Goal: Task Accomplishment & Management: Use online tool/utility

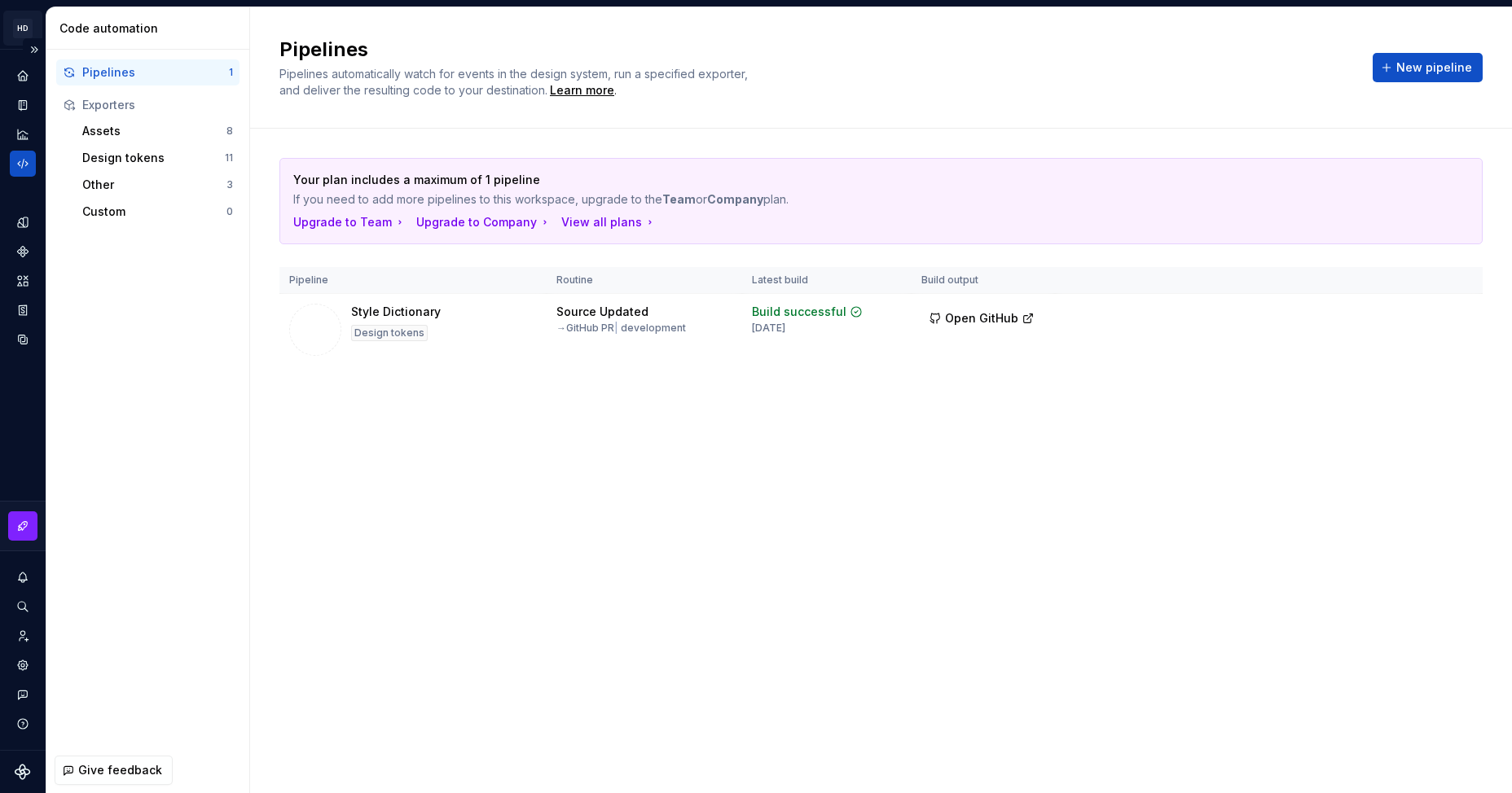
click at [25, 32] on html "HD My Design System DD Design system data Code automation Pipelines 1 Exporters…" at bounding box center [756, 396] width 1512 height 793
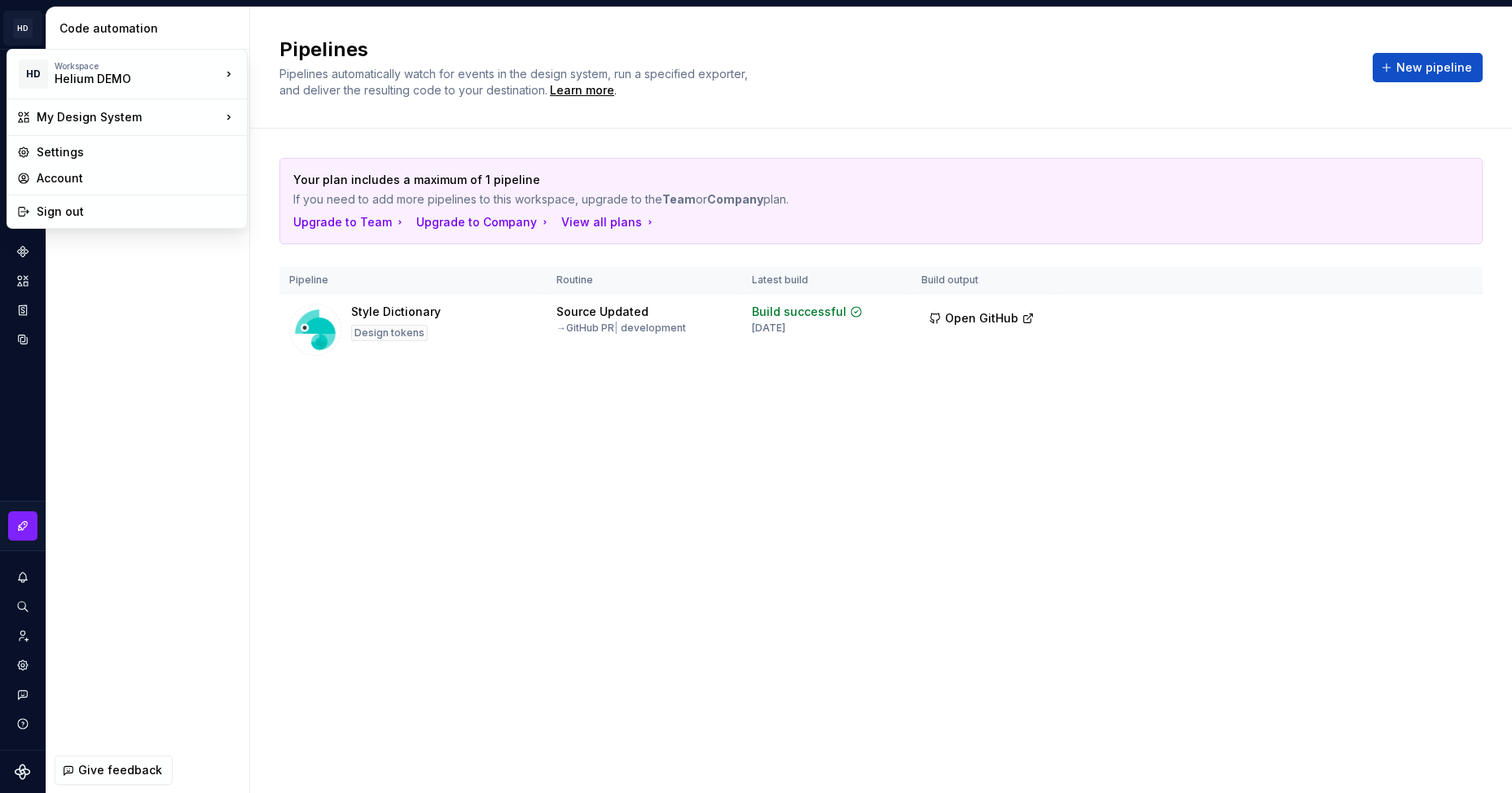
click at [115, 294] on html "HD My Design System DD Design system data Code automation Pipelines 1 Exporters…" at bounding box center [756, 396] width 1512 height 793
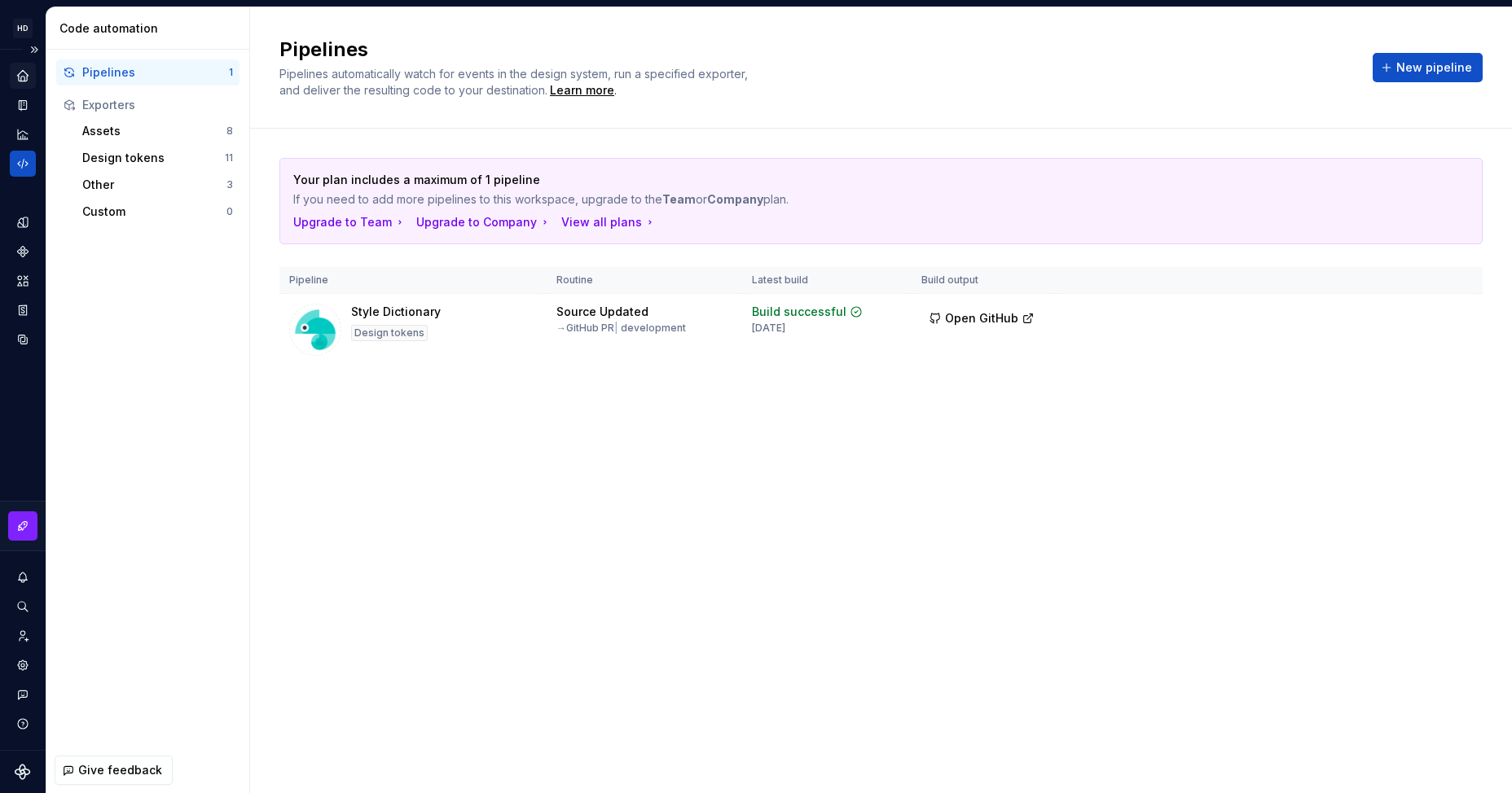
click at [22, 62] on div "Home" at bounding box center [22, 75] width 26 height 26
click at [30, 78] on div "Home" at bounding box center [22, 75] width 26 height 26
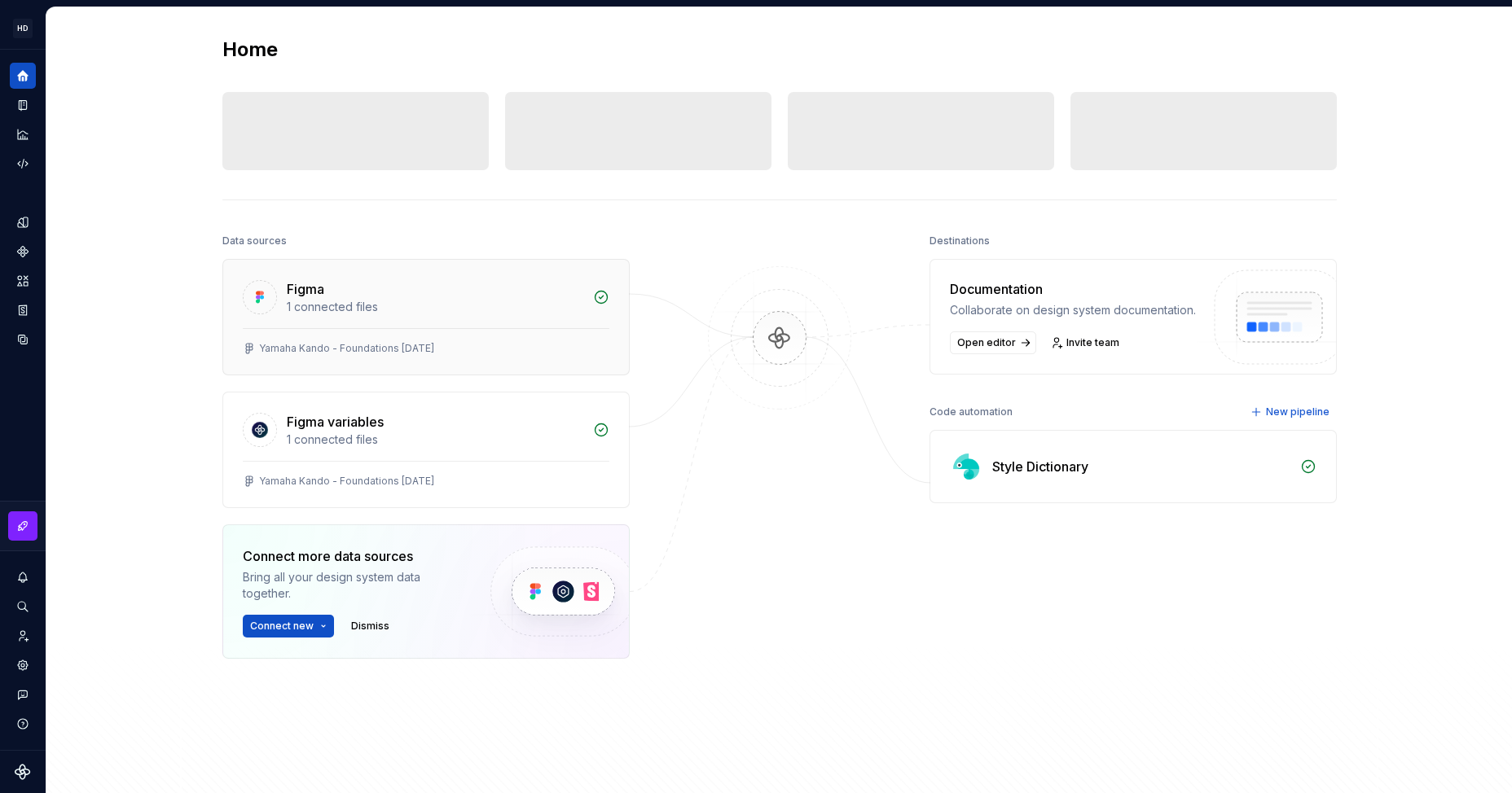
click at [296, 285] on div "Figma" at bounding box center [306, 289] width 37 height 19
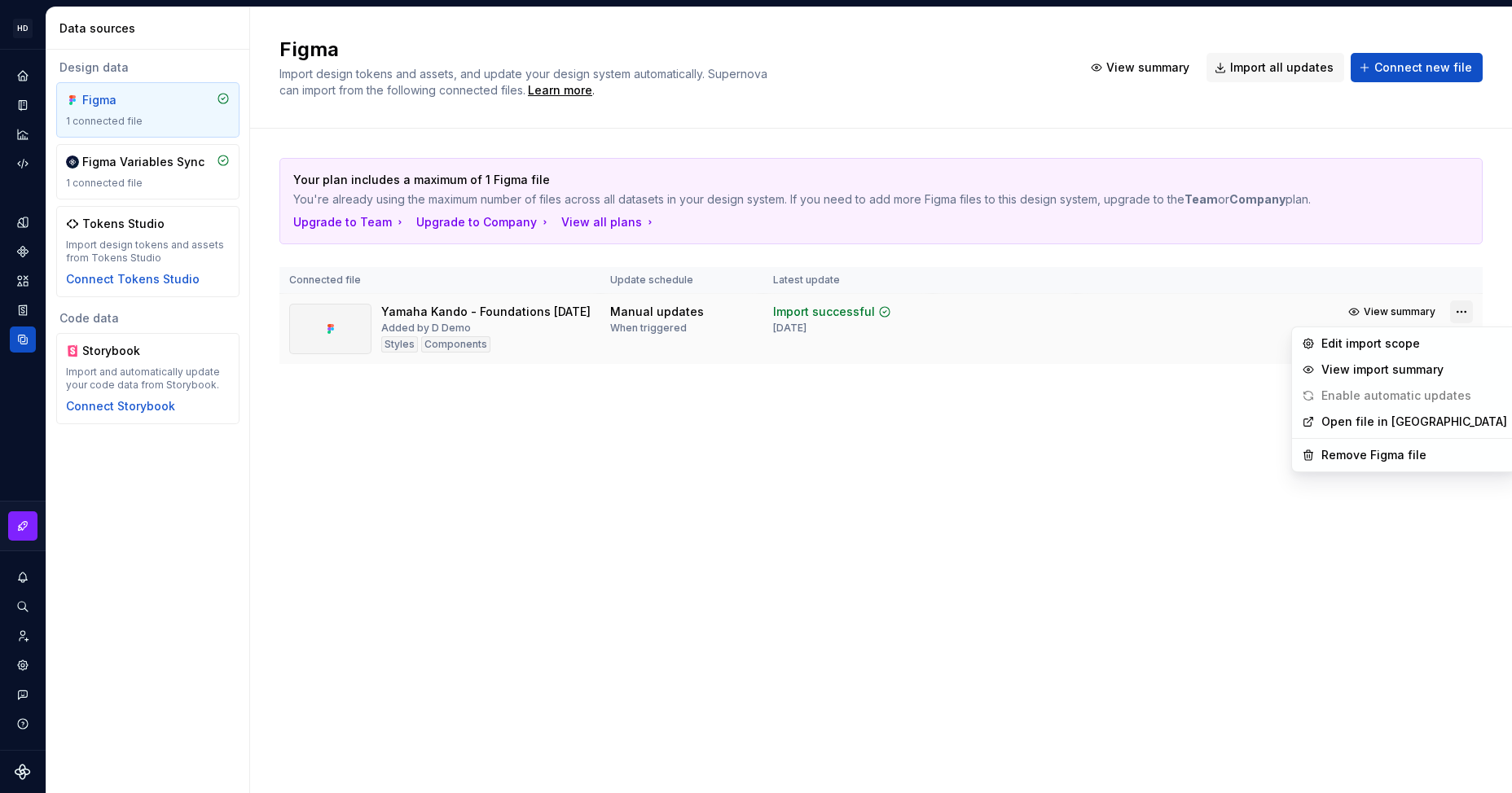
click at [1471, 315] on html "HD My Design System DD Design system data Data sources Design data Figma 1 conn…" at bounding box center [756, 396] width 1512 height 793
click at [742, 378] on html "HD My Design System DD Design system data Data sources Design data Figma 1 conn…" at bounding box center [756, 396] width 1512 height 793
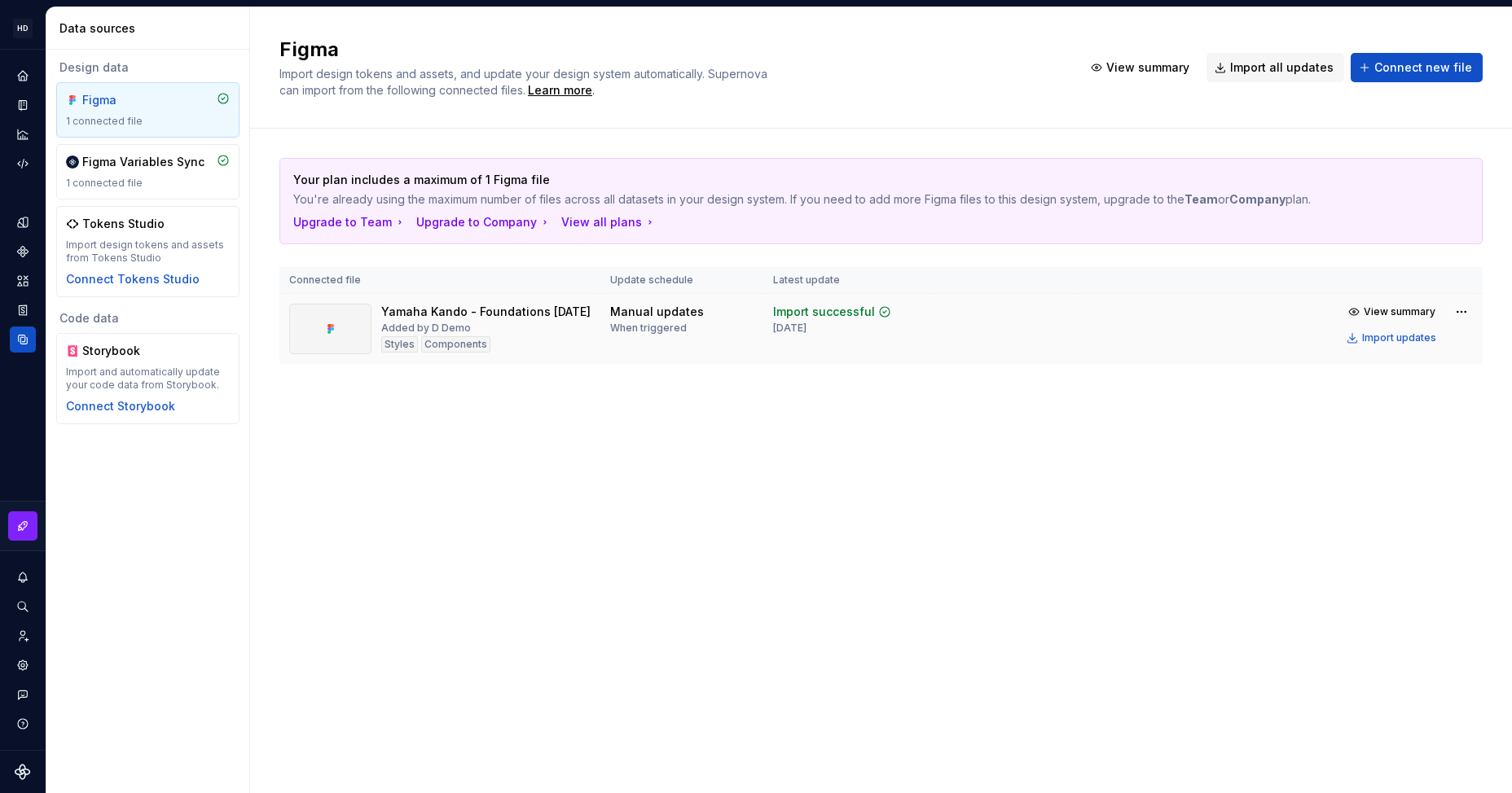
click at [392, 302] on td "Yamaha Kando - Foundations 2 july Added by D Demo Styles Components" at bounding box center [440, 329] width 321 height 71
click at [783, 317] on div "Import successful" at bounding box center [824, 311] width 102 height 17
click at [1457, 312] on html "HD My Design System DD Design system data Data sources Design data Figma 1 conn…" at bounding box center [756, 396] width 1512 height 793
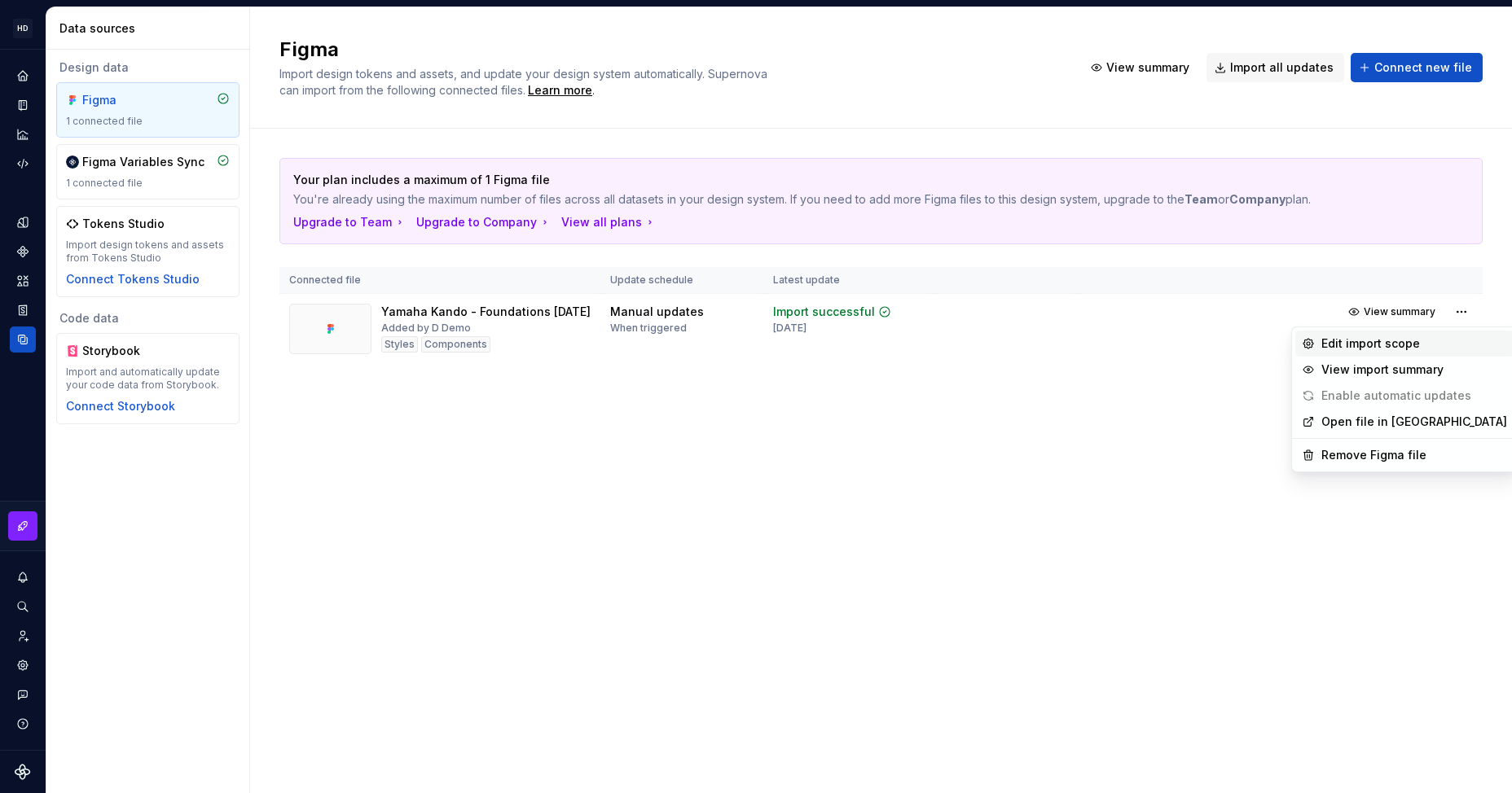
click at [1433, 342] on div "Edit import scope" at bounding box center [1414, 343] width 186 height 17
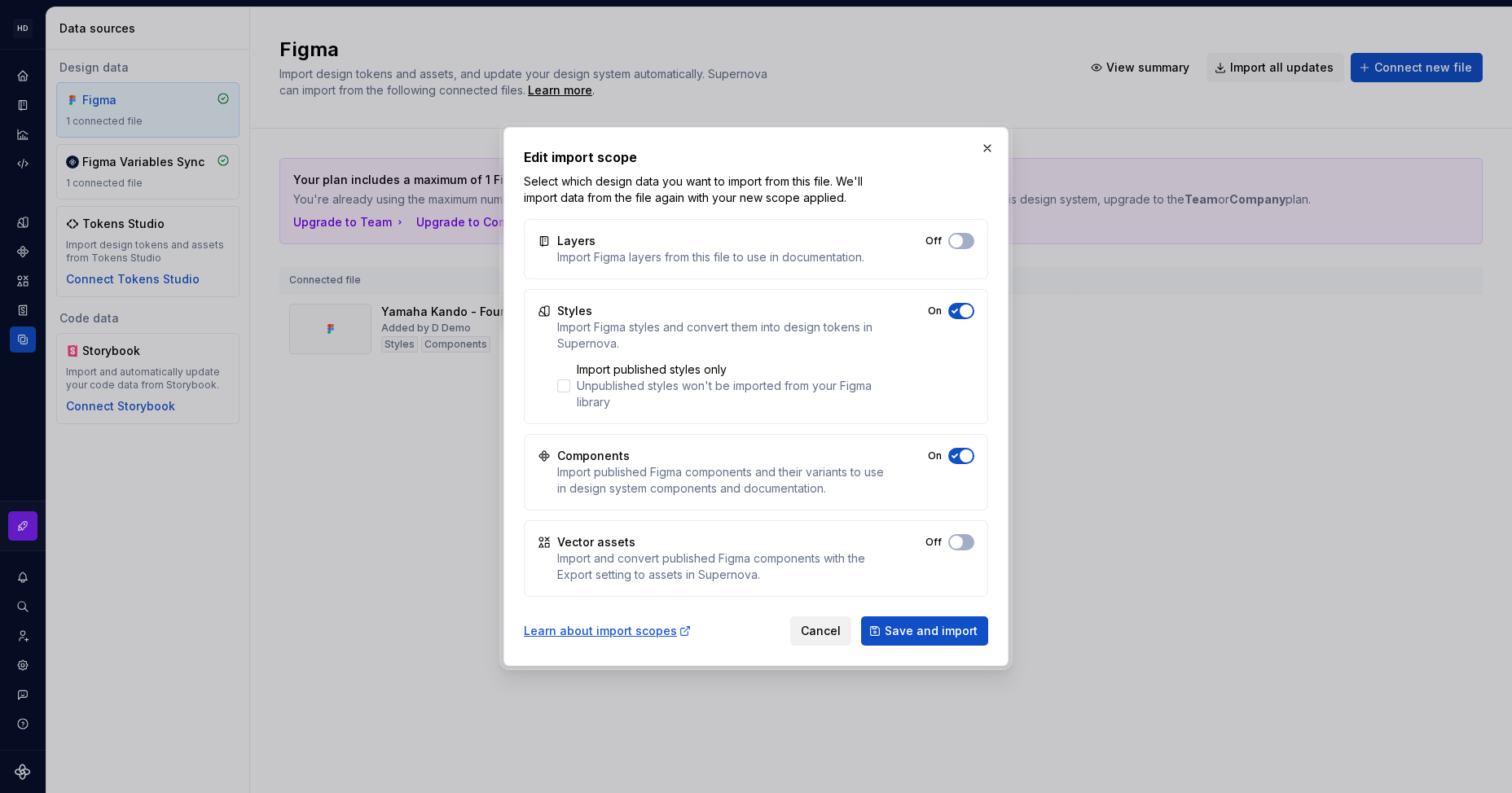
click at [812, 631] on span "Cancel" at bounding box center [821, 631] width 40 height 17
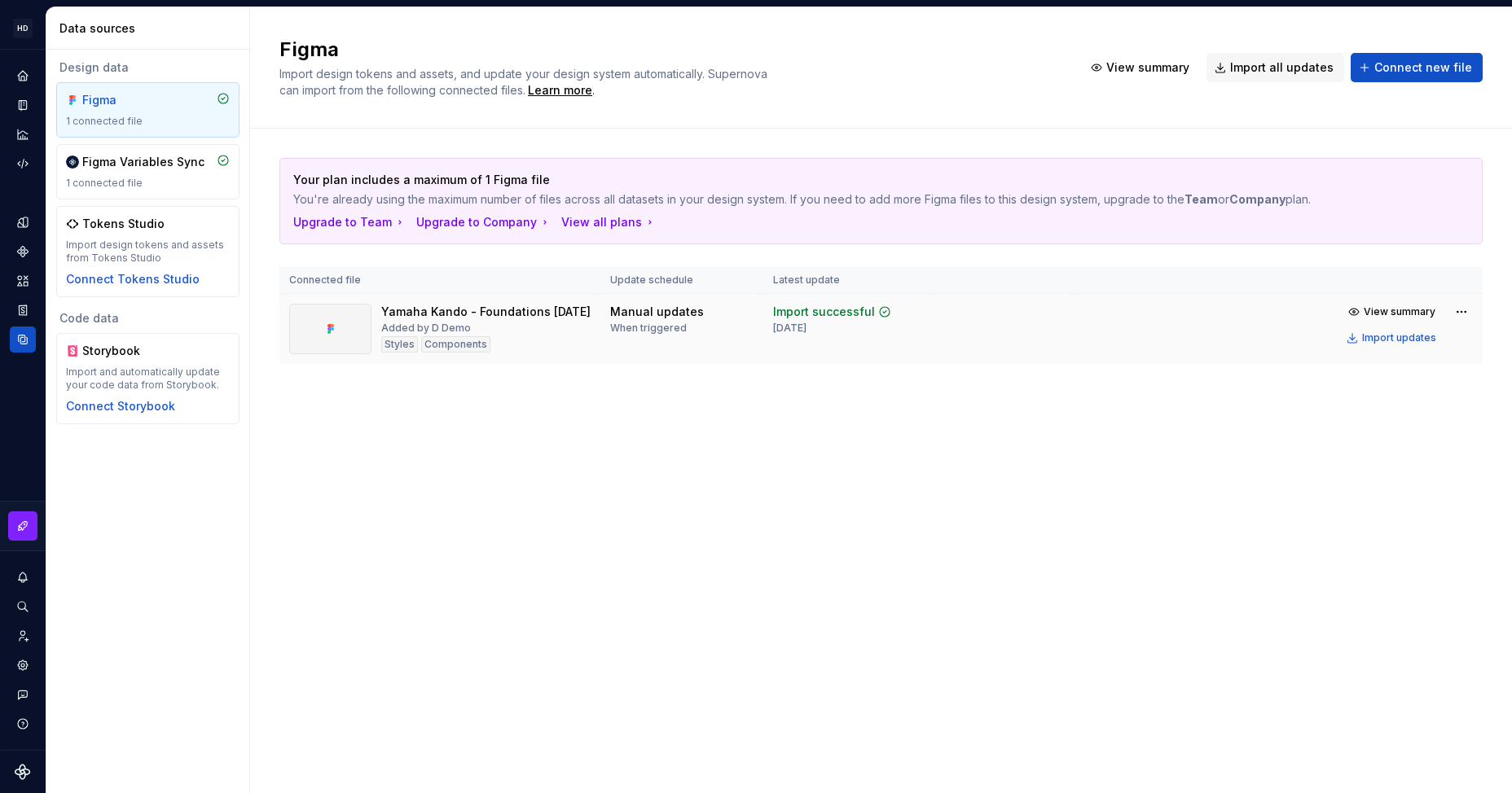
click at [313, 316] on div at bounding box center [330, 329] width 83 height 51
click at [419, 352] on div "Yamaha Kando - Foundations 2 july Added by D Demo Styles Components" at bounding box center [486, 329] width 209 height 51
click at [430, 335] on div "Yamaha Kando - Foundations 2 july Added by D Demo Styles Components" at bounding box center [486, 329] width 209 height 51
click at [771, 262] on div "Your plan includes a maximum of 1 Figma file You're already using the maximum n…" at bounding box center [881, 261] width 1203 height 206
click at [1382, 65] on span "Connect new file" at bounding box center [1423, 67] width 97 height 17
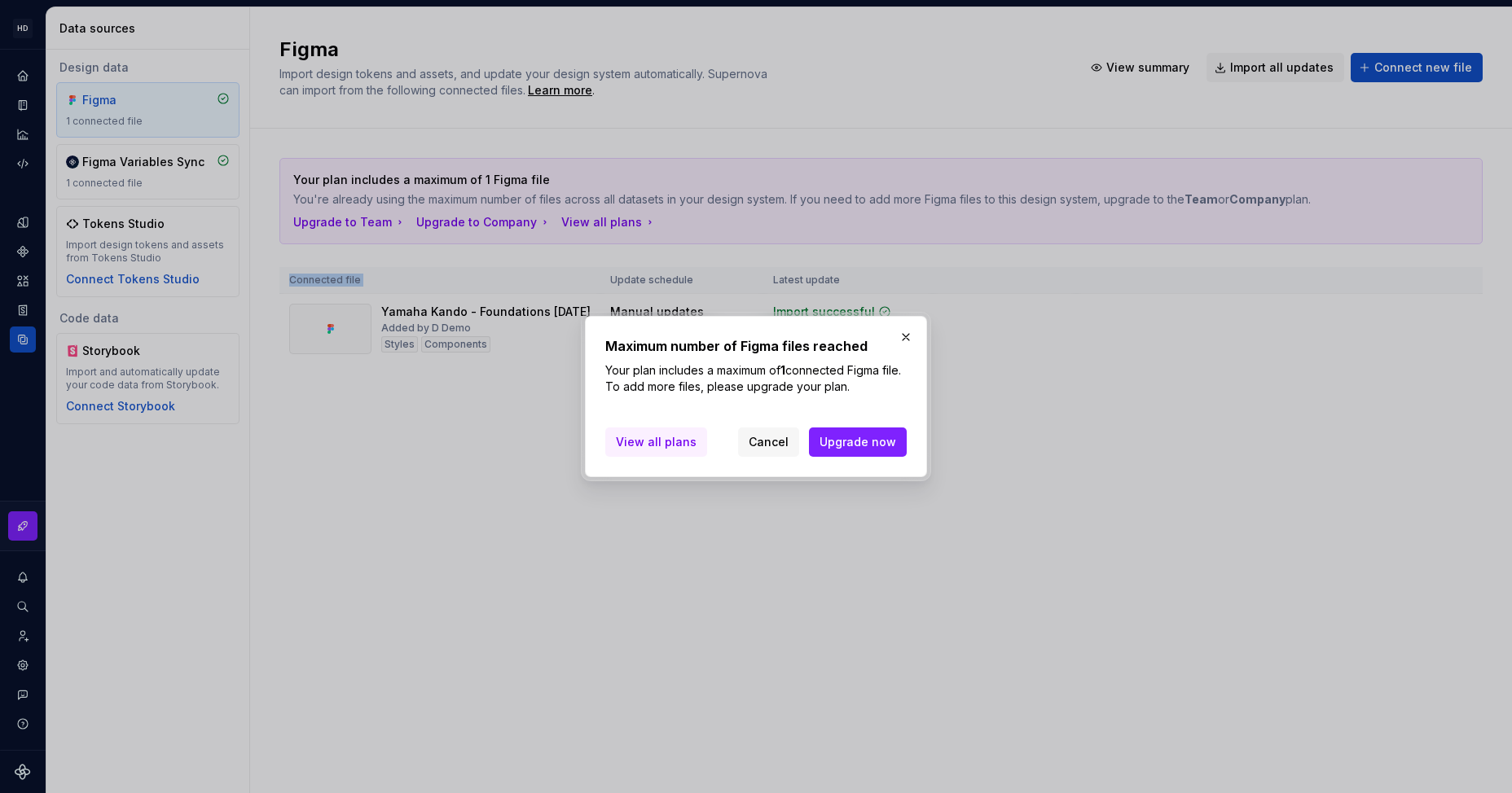
click at [669, 443] on span "View all plans" at bounding box center [656, 442] width 81 height 17
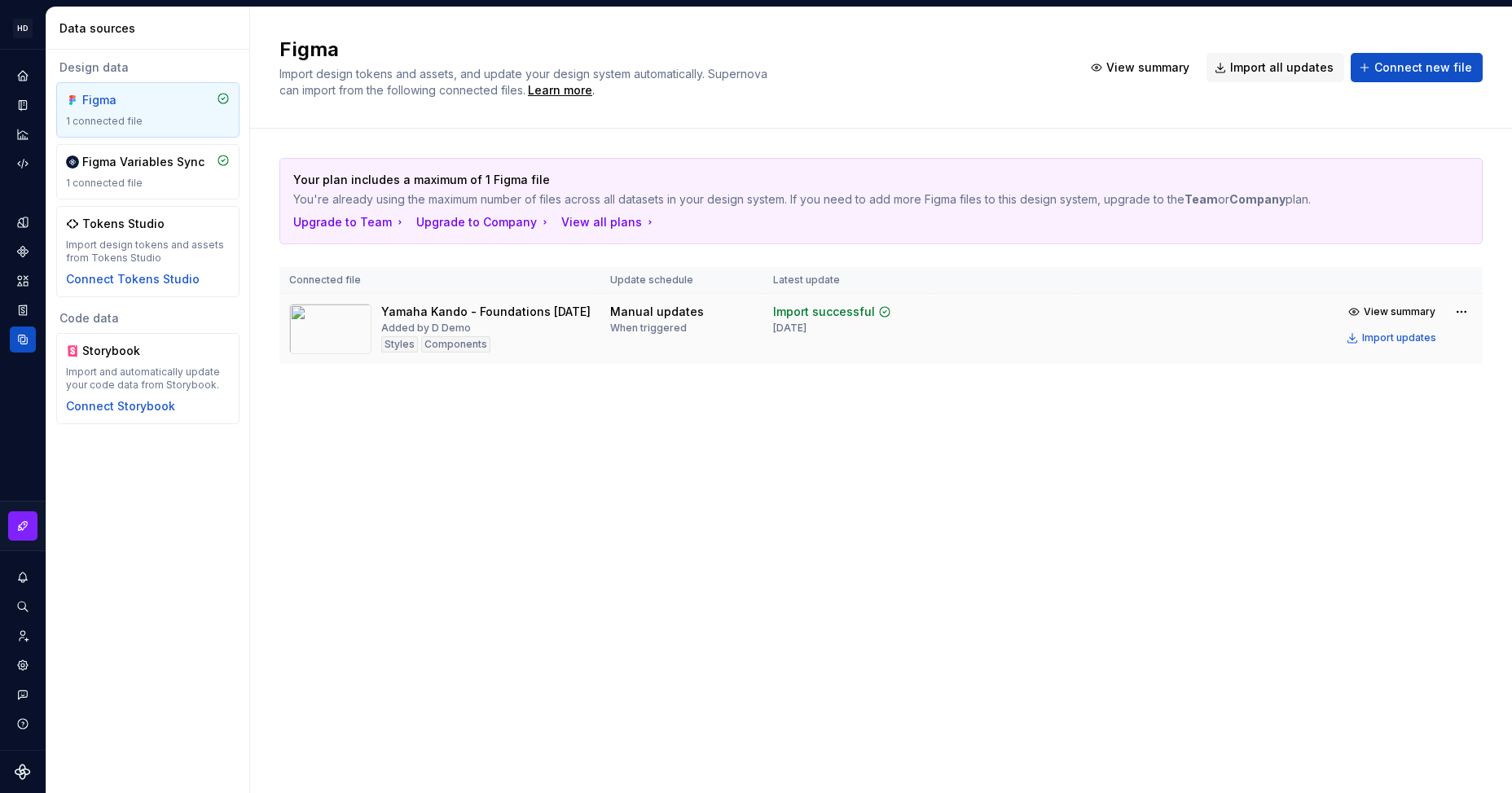
click at [386, 352] on div "Styles" at bounding box center [400, 344] width 37 height 17
click at [1457, 310] on html "HD My Design System DD Design system data Data sources Design data Figma 1 conn…" at bounding box center [756, 396] width 1512 height 793
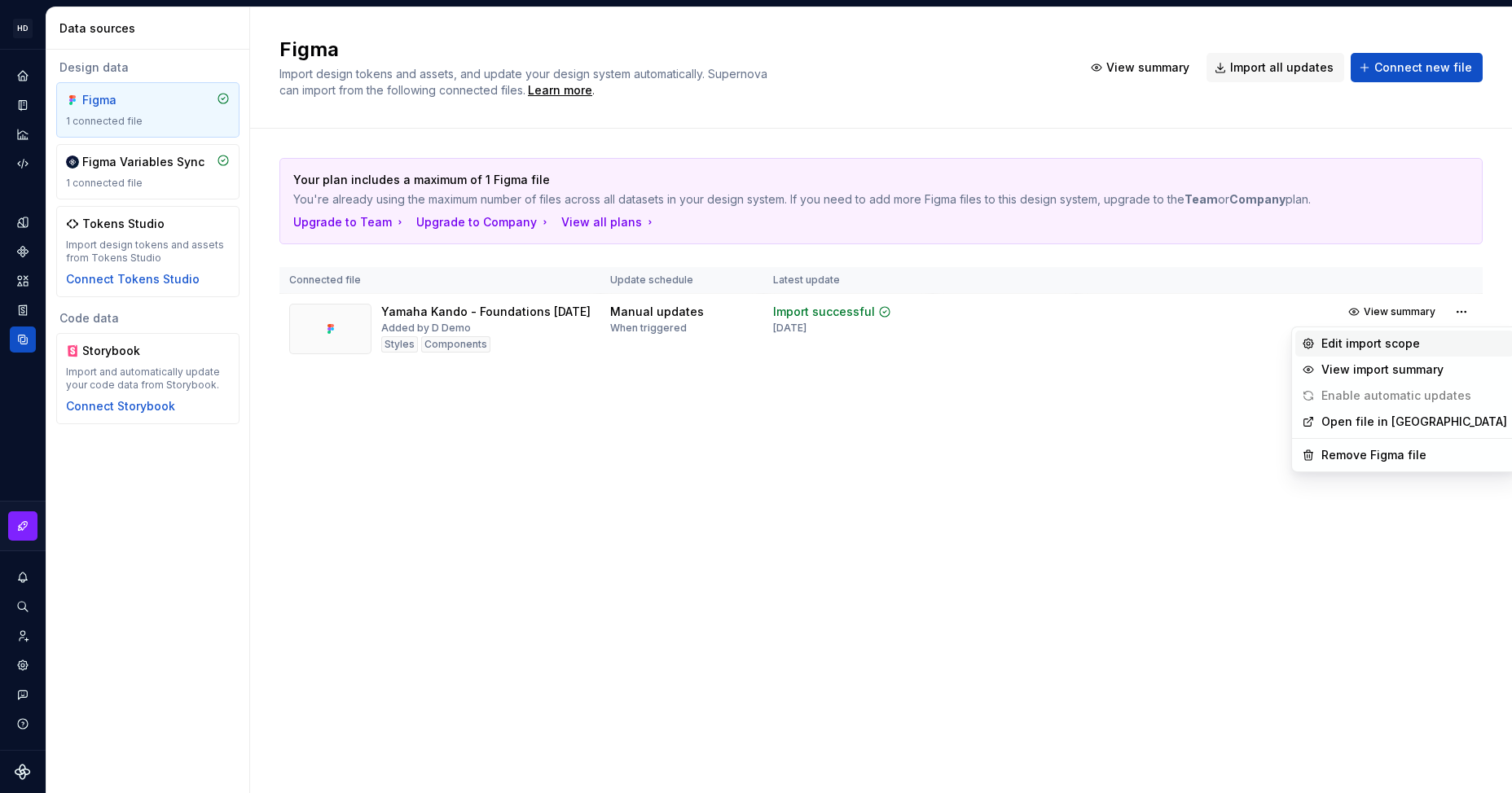
click at [1396, 342] on div "Edit import scope" at bounding box center [1414, 343] width 186 height 17
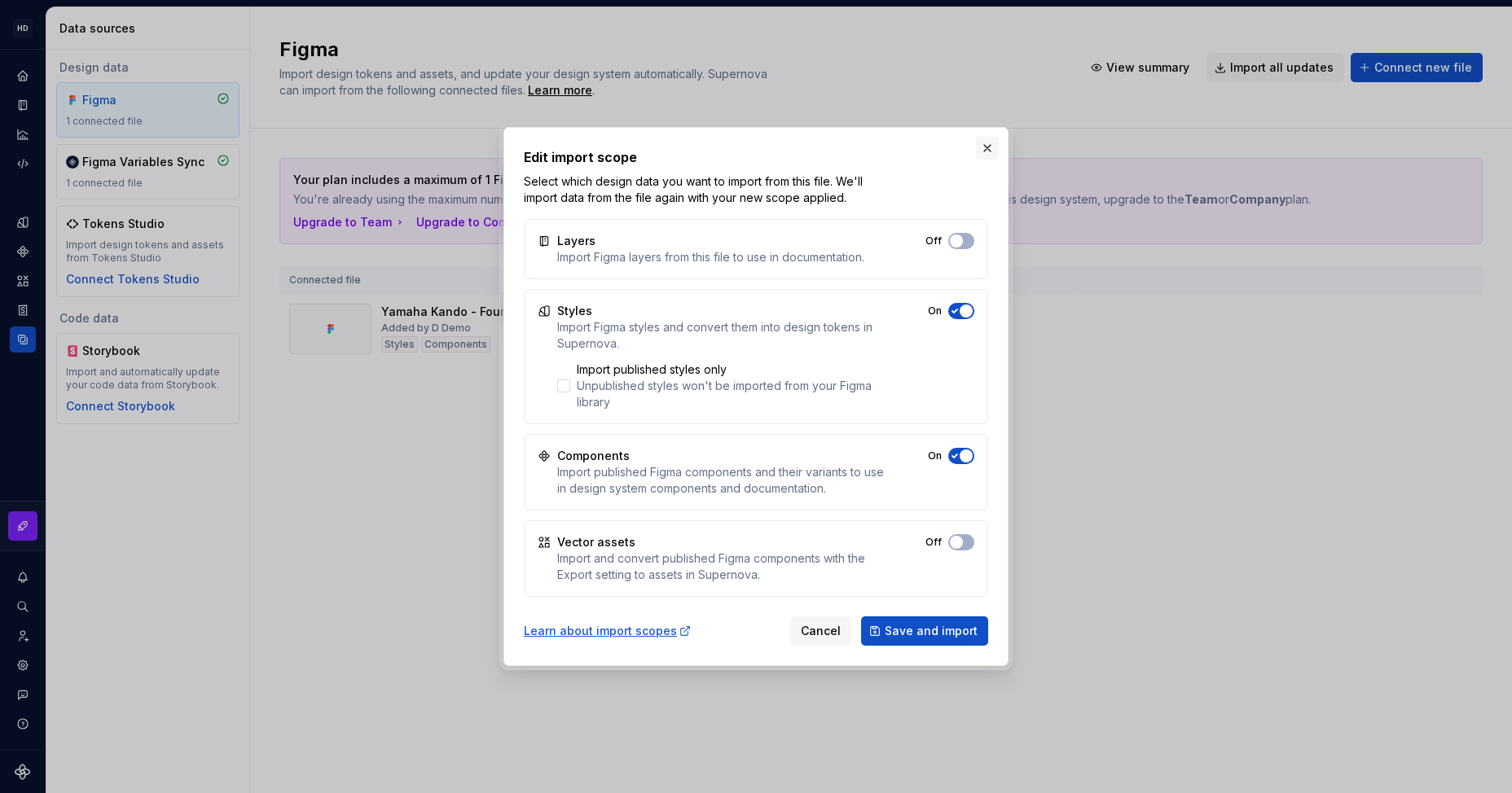
click at [993, 147] on button "button" at bounding box center [987, 148] width 22 height 22
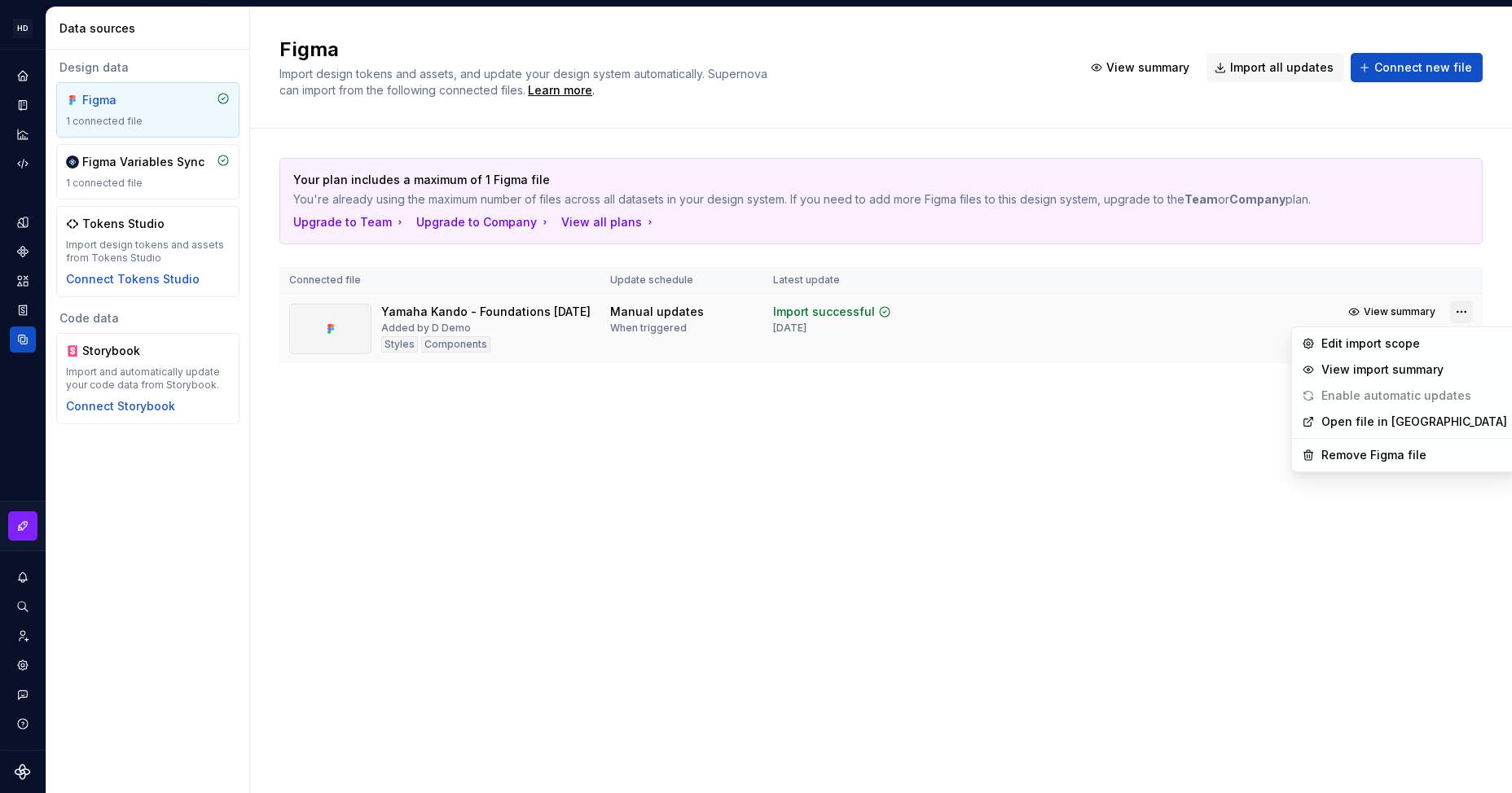
click at [1456, 312] on html "HD My Design System DD Design system data Data sources Design data Figma 1 conn…" at bounding box center [756, 396] width 1512 height 793
click at [1382, 460] on div "Remove Figma file" at bounding box center [1414, 454] width 186 height 17
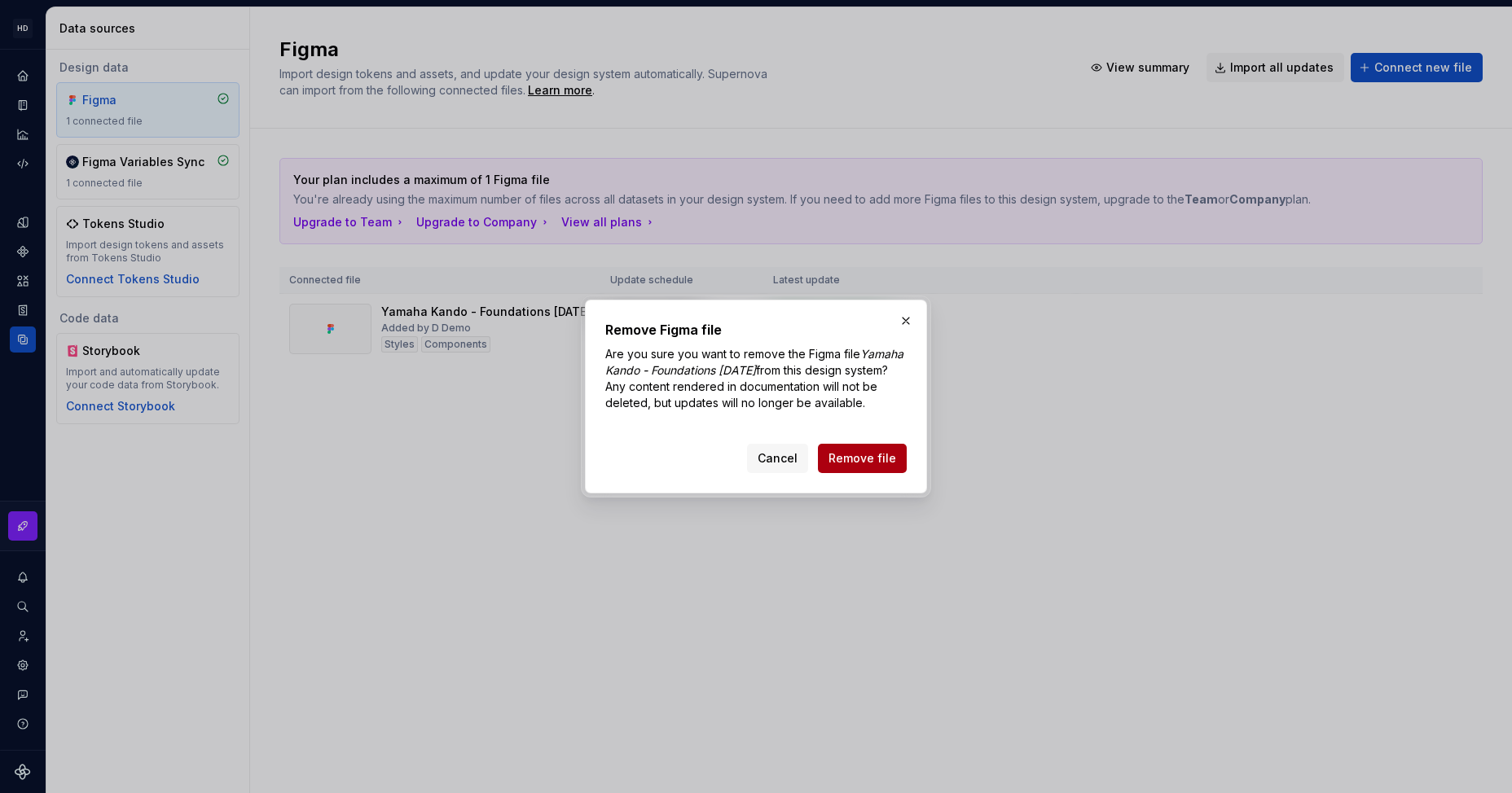
click at [877, 454] on span "Remove file" at bounding box center [862, 458] width 67 height 17
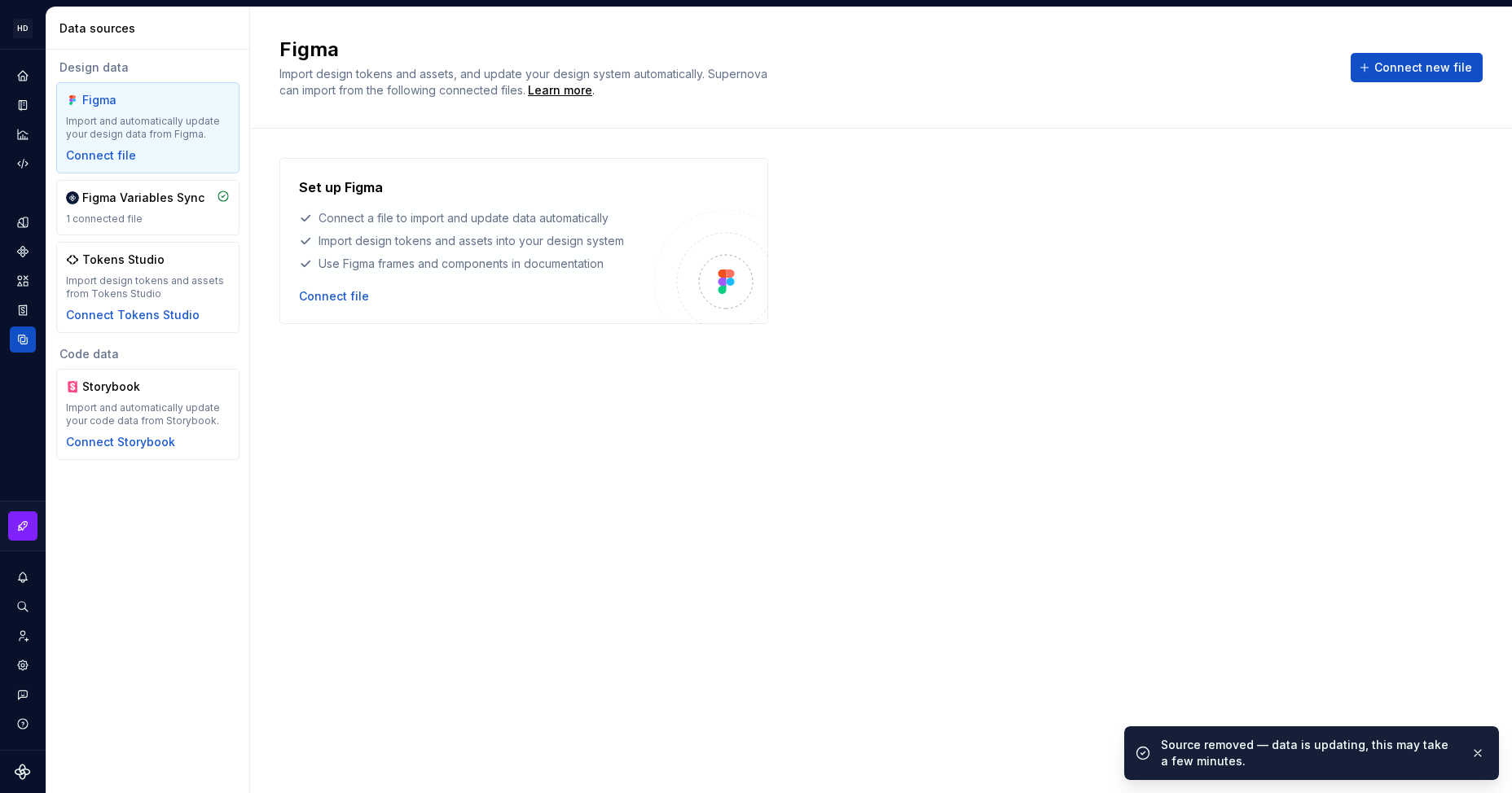
click at [1391, 75] on span "Connect new file" at bounding box center [1423, 67] width 97 height 17
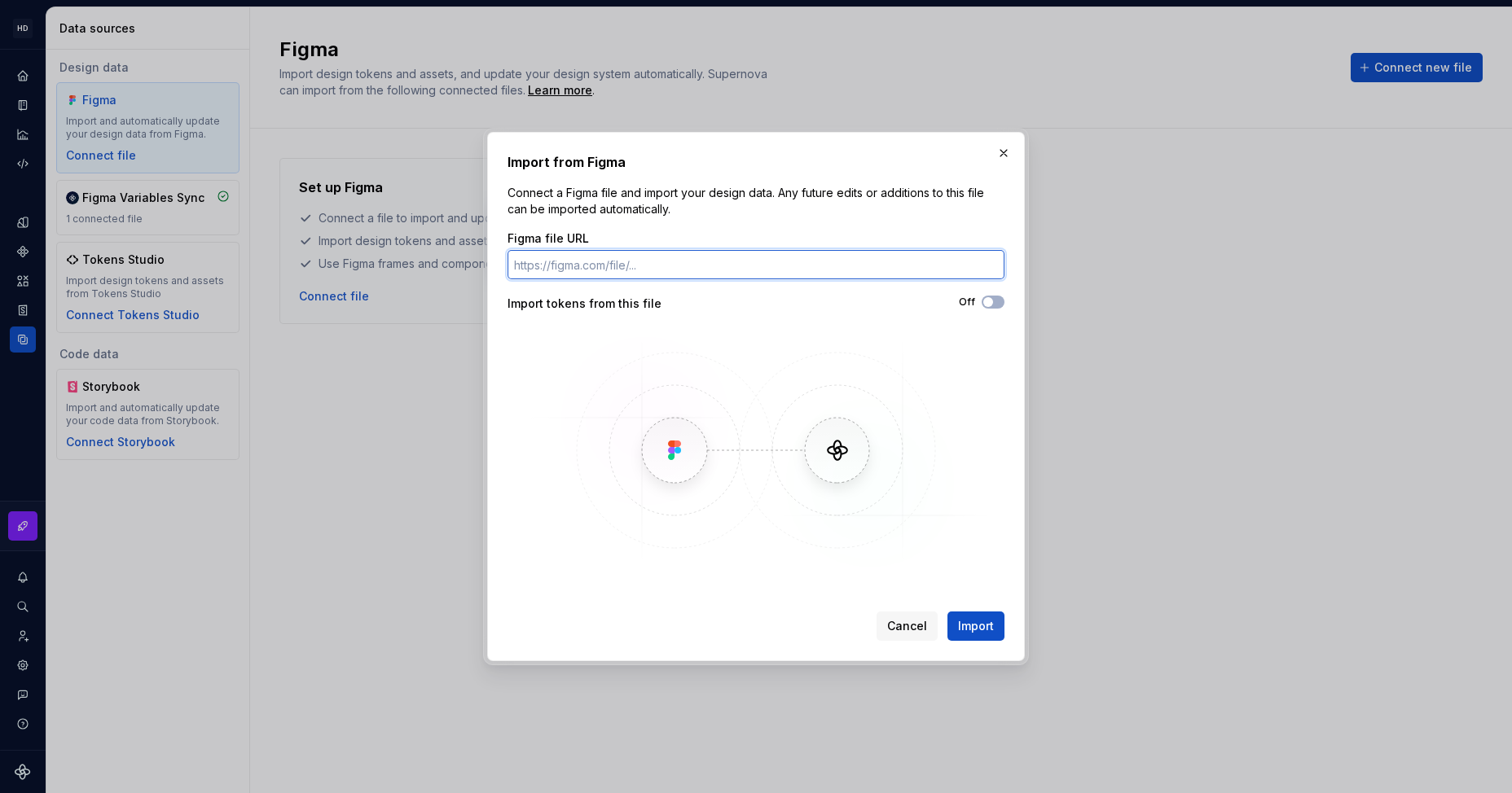
click at [882, 259] on input "Figma file URL" at bounding box center [756, 265] width 498 height 29
paste input "https://www.figma.com/design/EAPfpILzi47wGc90KcuKrm/Yamaha-Kando---Foundations-…"
type input "https://www.figma.com/design/EAPfpILzi47wGc90KcuKrm/Yamaha-Kando---Foundations-…"
click at [999, 307] on div "Off" at bounding box center [880, 302] width 248 height 13
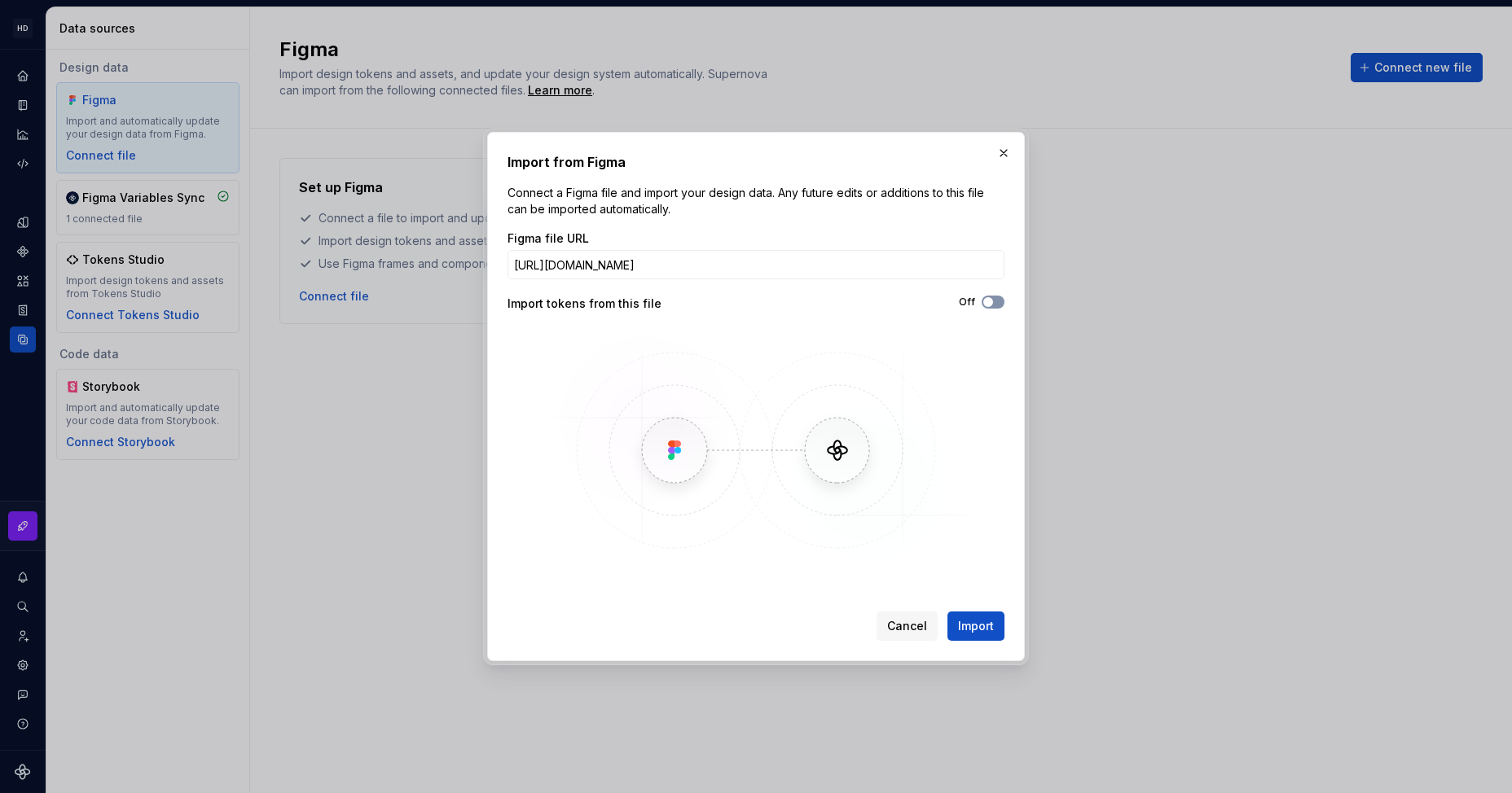
scroll to position [0, 0]
click at [998, 307] on button "Off" at bounding box center [992, 302] width 22 height 13
click at [979, 621] on span "Import" at bounding box center [976, 626] width 36 height 17
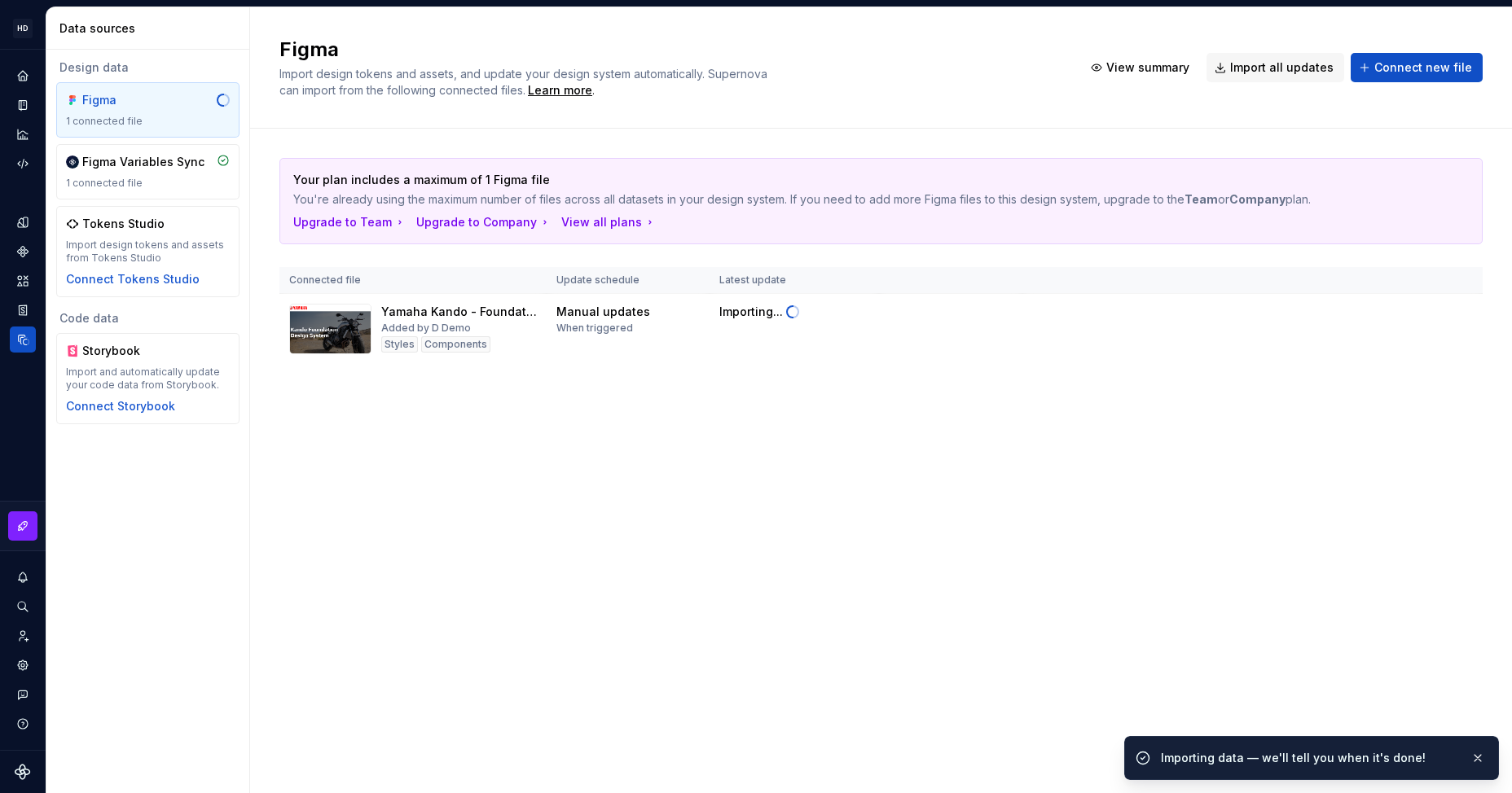
click at [733, 506] on div "Figma Import design tokens and assets, and update your design system automatica…" at bounding box center [881, 401] width 1262 height 786
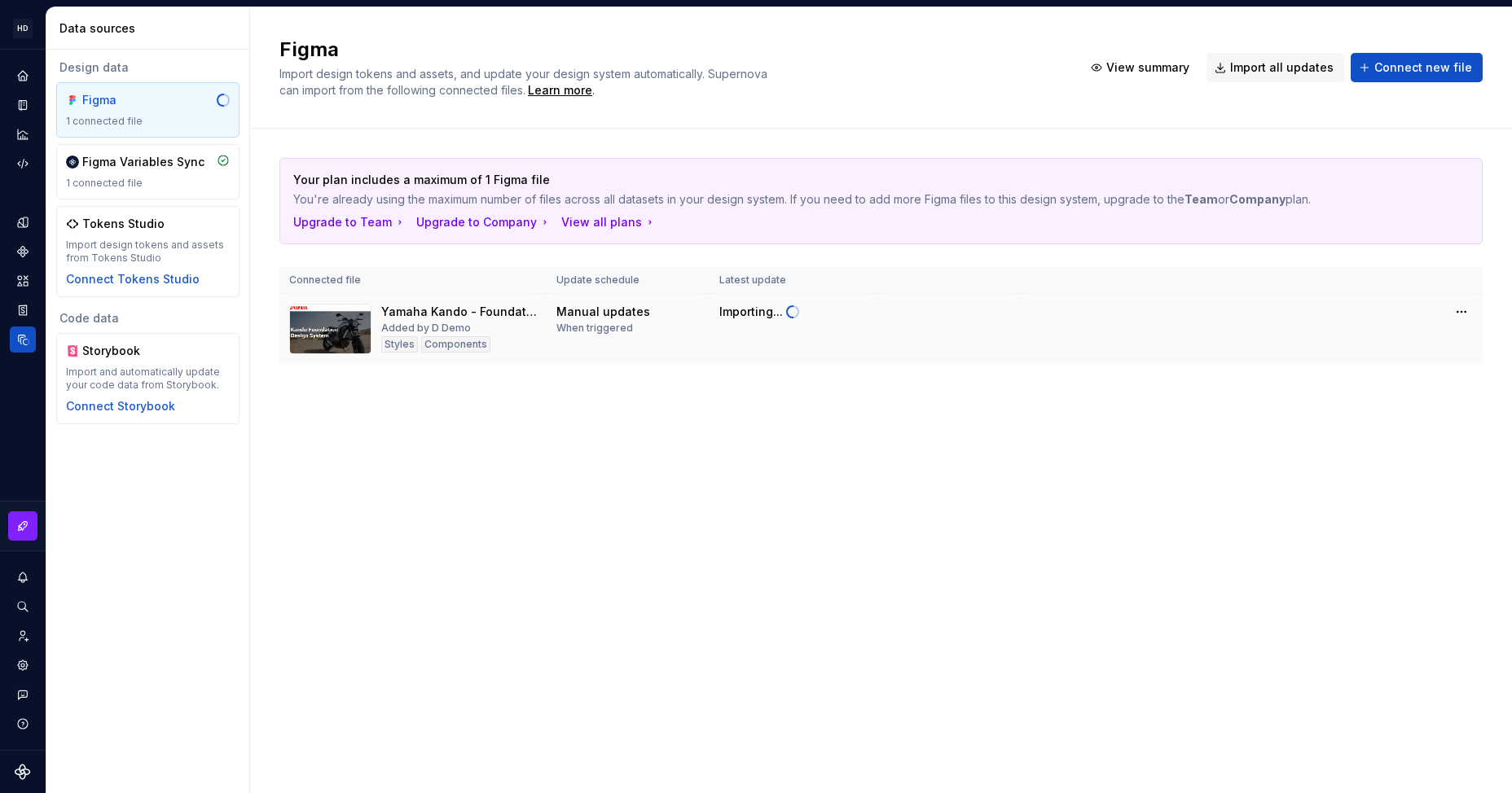
click at [737, 317] on div "Importing..." at bounding box center [751, 311] width 63 height 17
click at [157, 170] on div "Figma Variables Sync 1 connected file" at bounding box center [148, 171] width 164 height 36
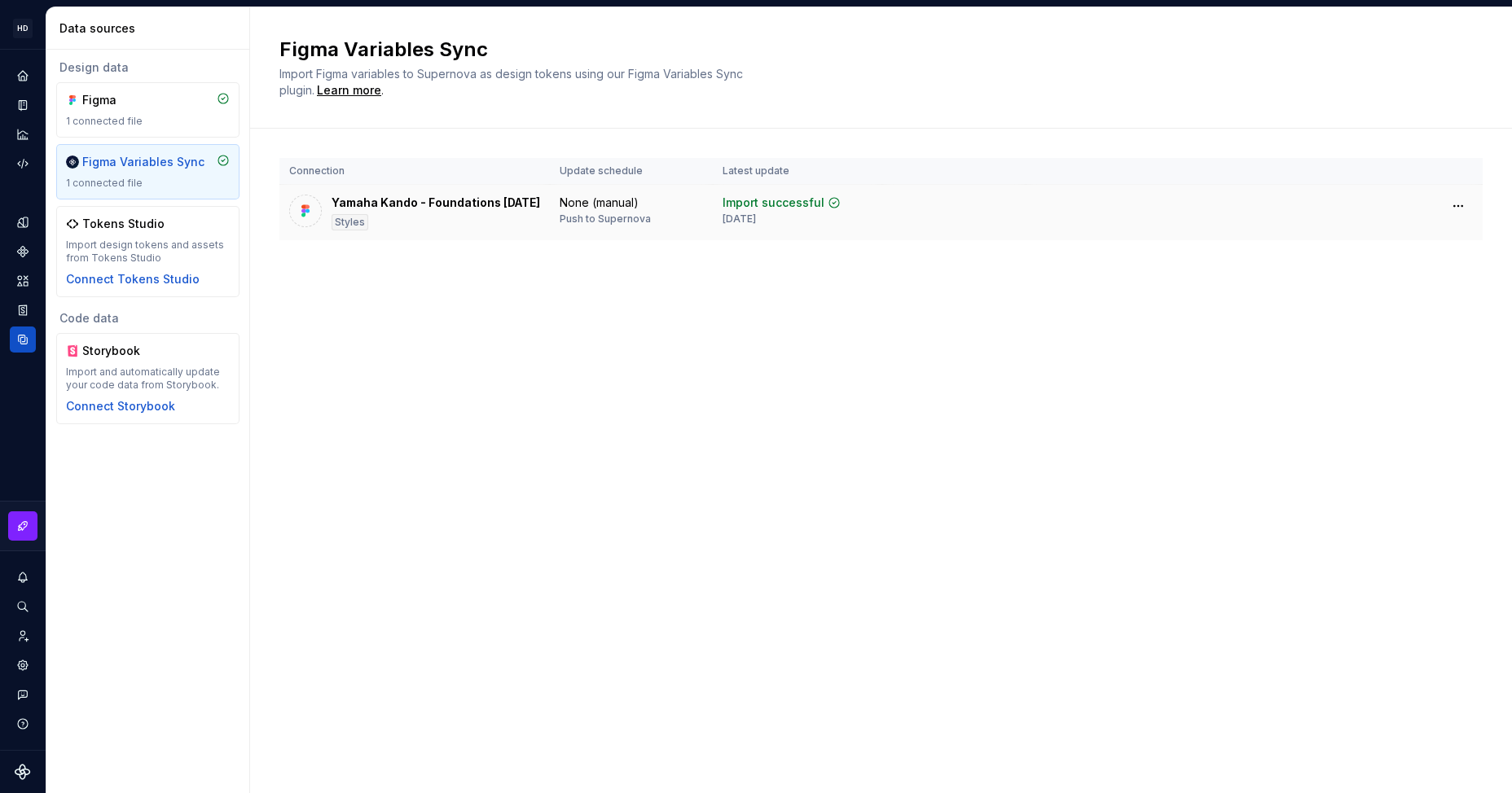
click at [483, 203] on div "Yamaha Kando - Foundations 2 july" at bounding box center [436, 202] width 208 height 17
click at [1121, 224] on td at bounding box center [1255, 206] width 458 height 43
click at [1466, 206] on html "HD My Design System DD Design system data Data sources Design data Figma 1 conn…" at bounding box center [756, 396] width 1512 height 793
click at [513, 207] on html "HD My Design System DD Design system data Data sources Design data Figma 1 conn…" at bounding box center [756, 396] width 1512 height 793
click at [1457, 221] on td at bounding box center [1255, 206] width 458 height 43
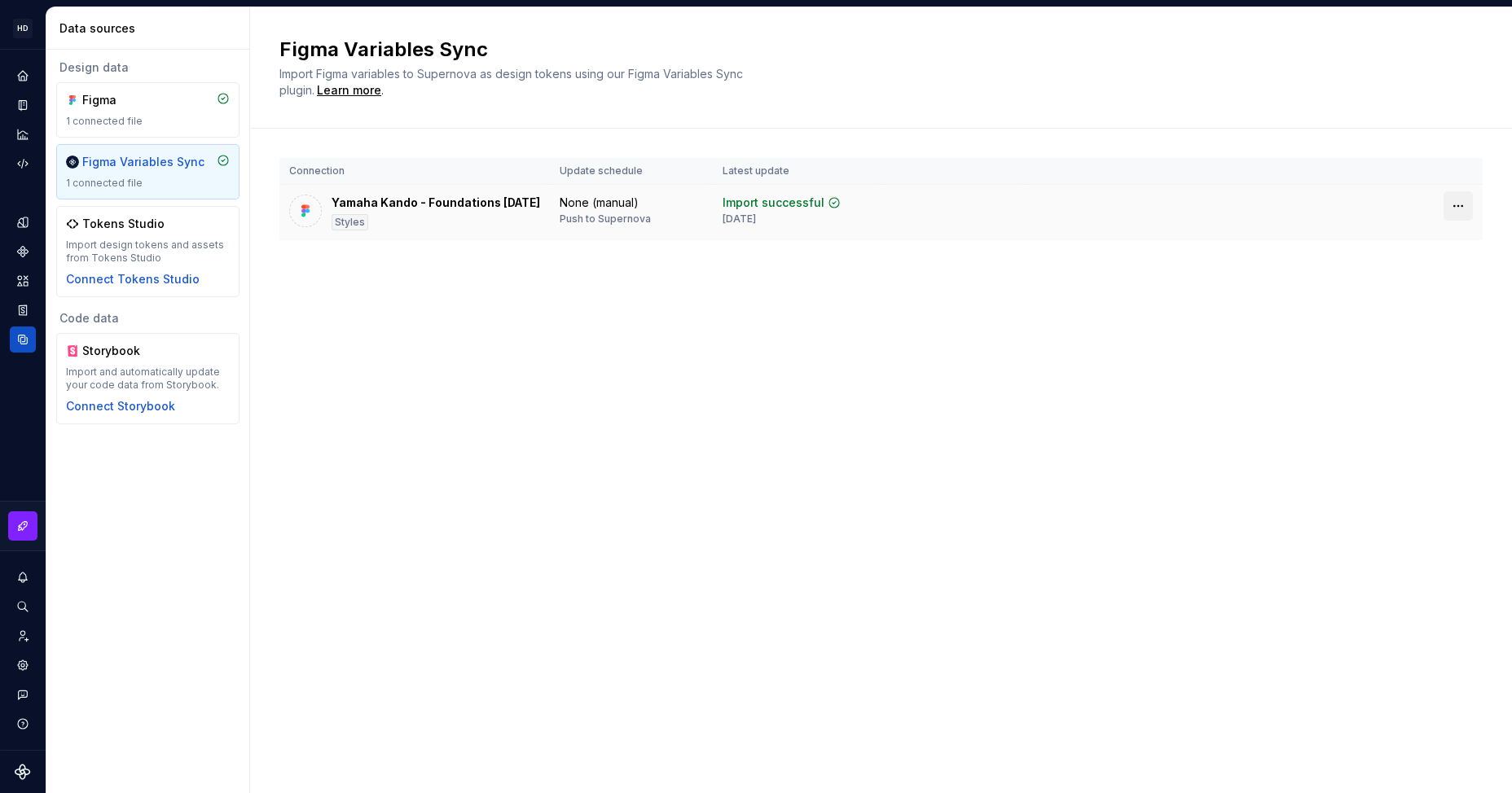
click at [1457, 213] on html "HD My Design System DD Design system data Data sources Design data Figma 1 conn…" at bounding box center [756, 396] width 1512 height 793
click at [672, 578] on html "HD My Design System DD Design system data Data sources Design data Figma 1 conn…" at bounding box center [756, 396] width 1512 height 793
click at [184, 188] on div "1 connected file" at bounding box center [148, 183] width 164 height 13
click at [158, 171] on div "Figma Variables Sync 1 connected file" at bounding box center [148, 171] width 164 height 36
click at [1465, 207] on html "HD My Design System DD Design system data Data sources Design data Figma 1 conn…" at bounding box center [756, 396] width 1512 height 793
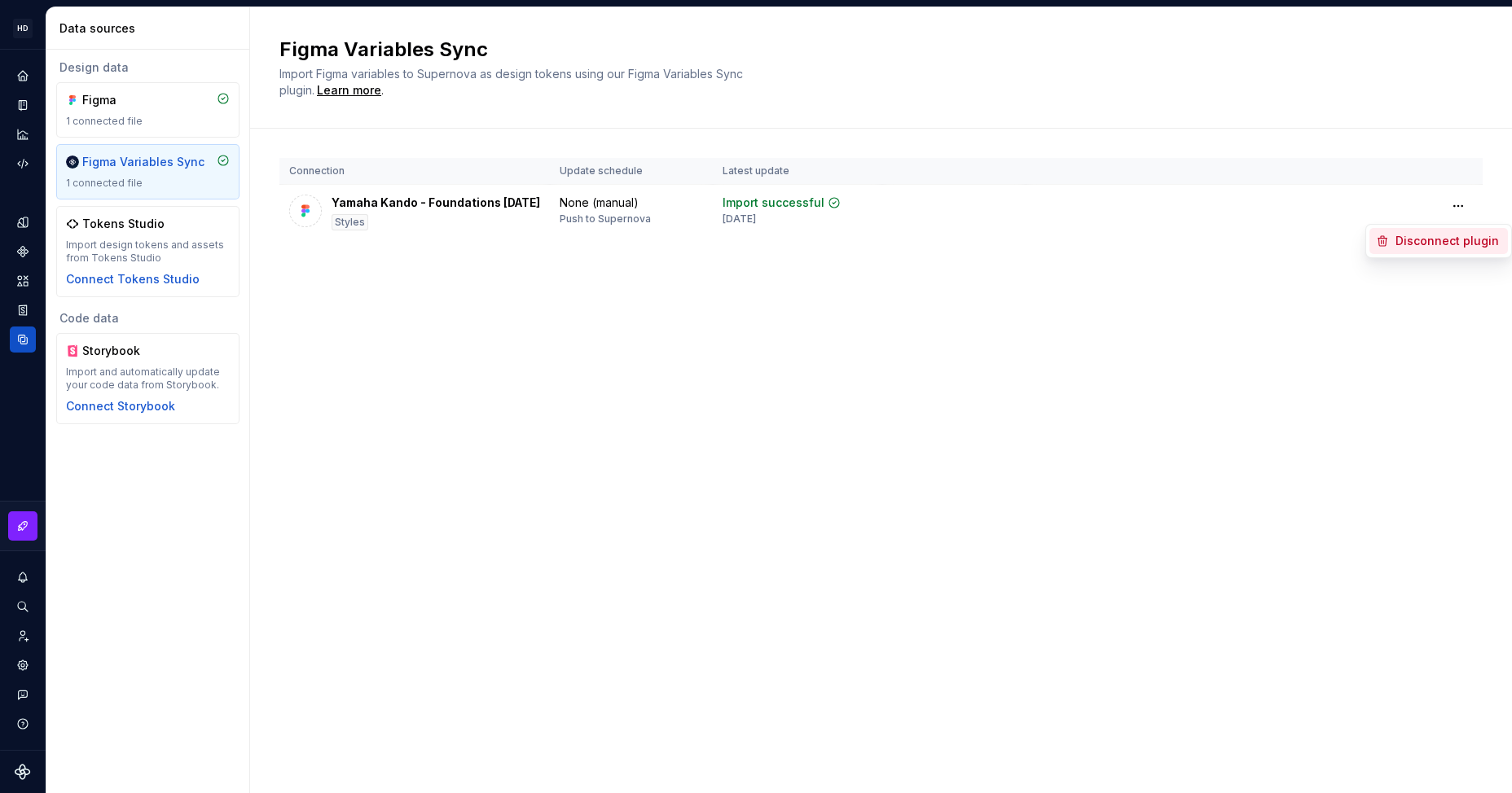
click at [1441, 249] on div "Disconnect plugin" at bounding box center [1439, 240] width 138 height 26
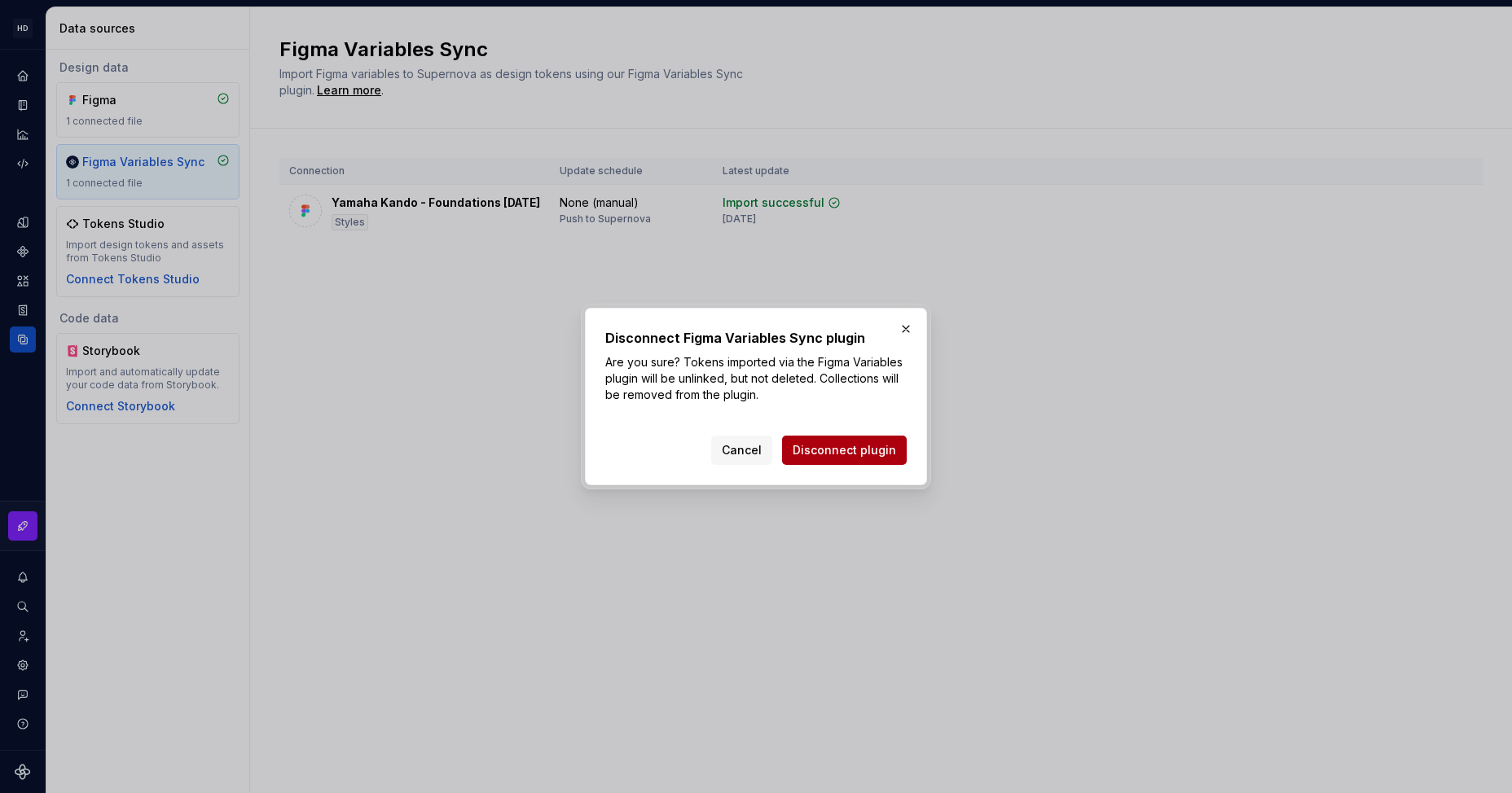
click at [865, 461] on button "Disconnect plugin" at bounding box center [844, 451] width 125 height 29
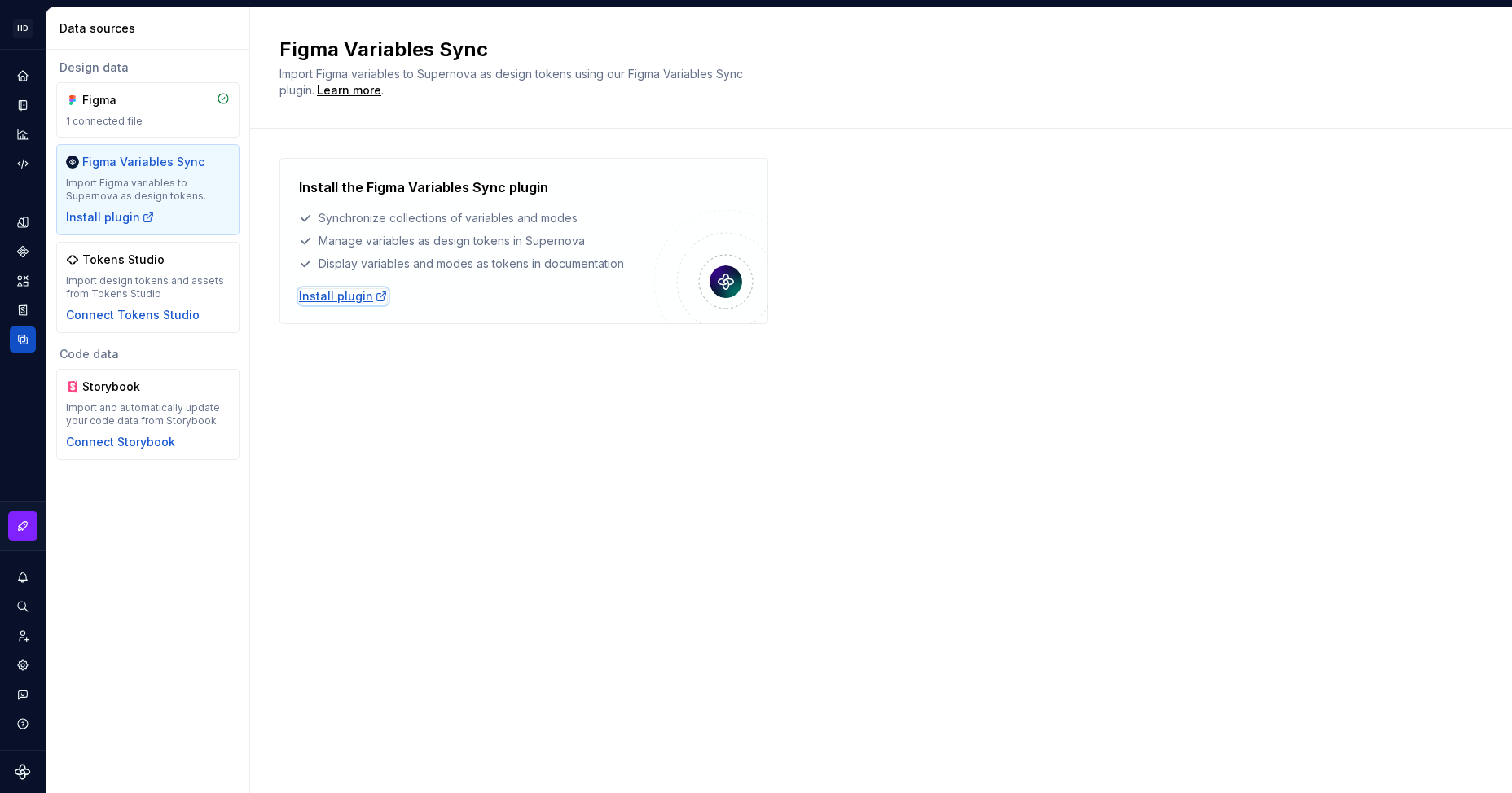
click at [365, 299] on div "Install plugin" at bounding box center [343, 296] width 89 height 17
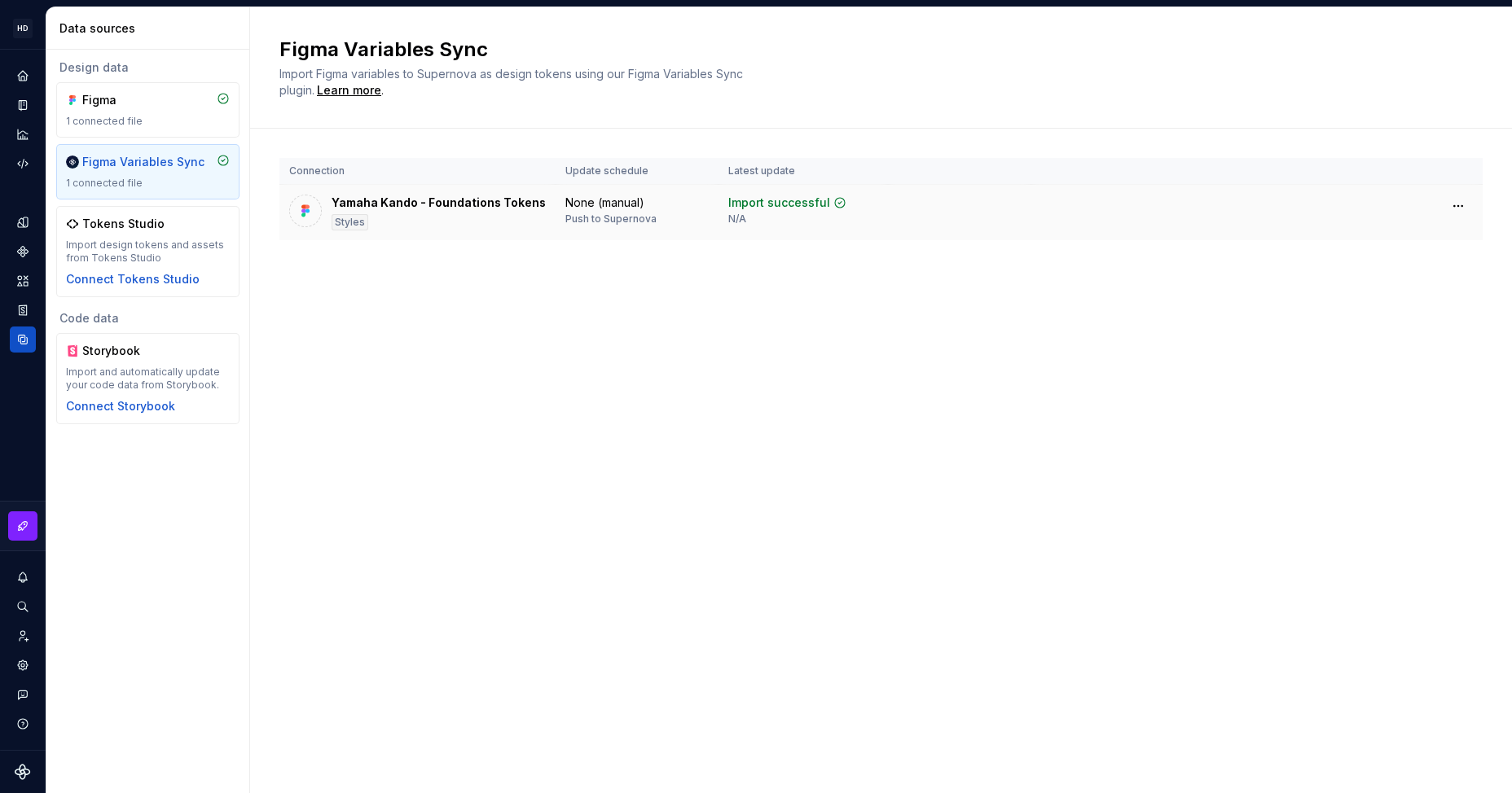
click at [769, 203] on div "Import successful" at bounding box center [779, 202] width 102 height 17
click at [29, 162] on icon "Code automation" at bounding box center [22, 163] width 15 height 15
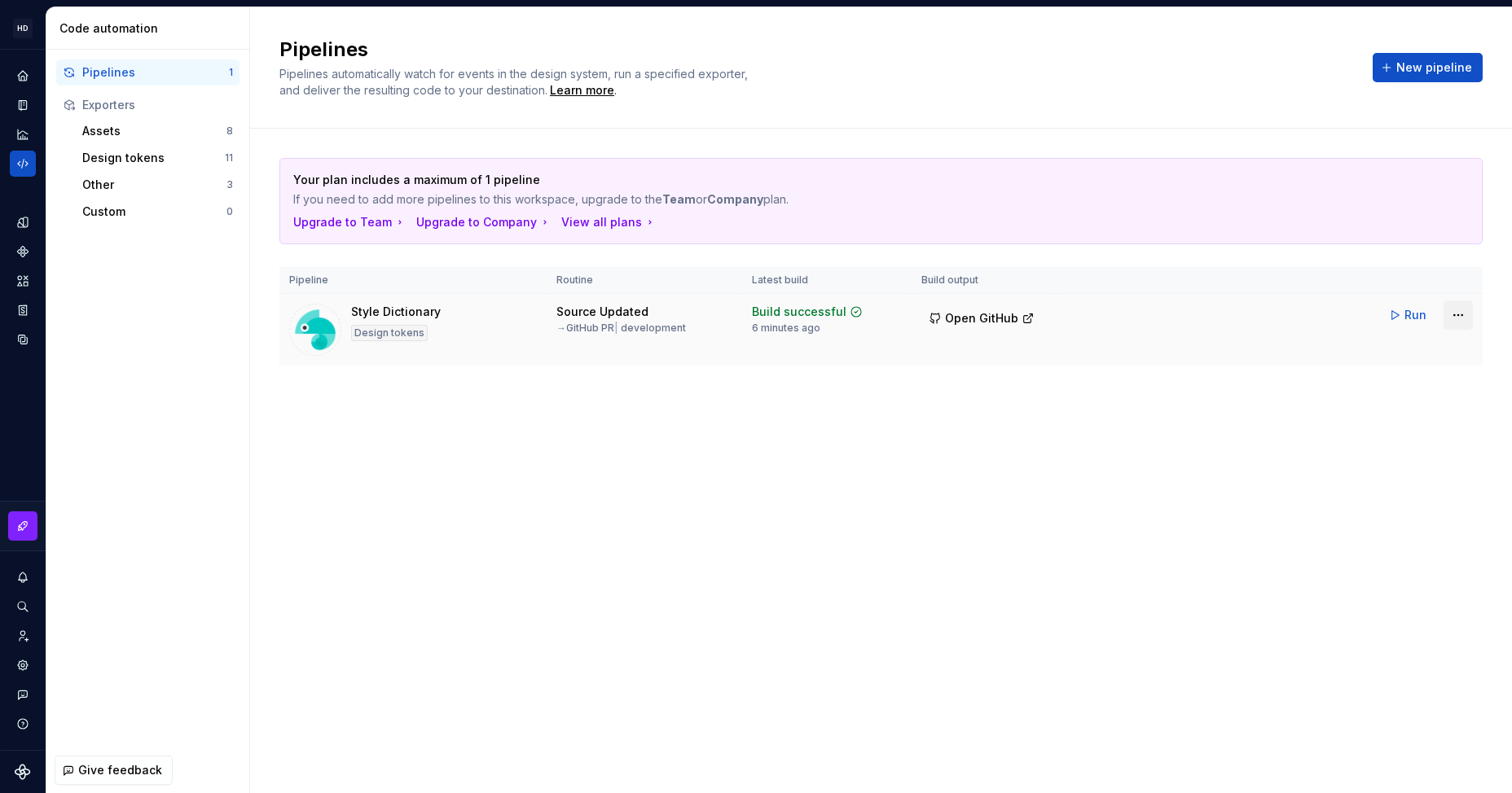
click at [1466, 317] on html "HD My Design System DD Design system data Code automation Pipelines 1 Exporters…" at bounding box center [756, 396] width 1512 height 793
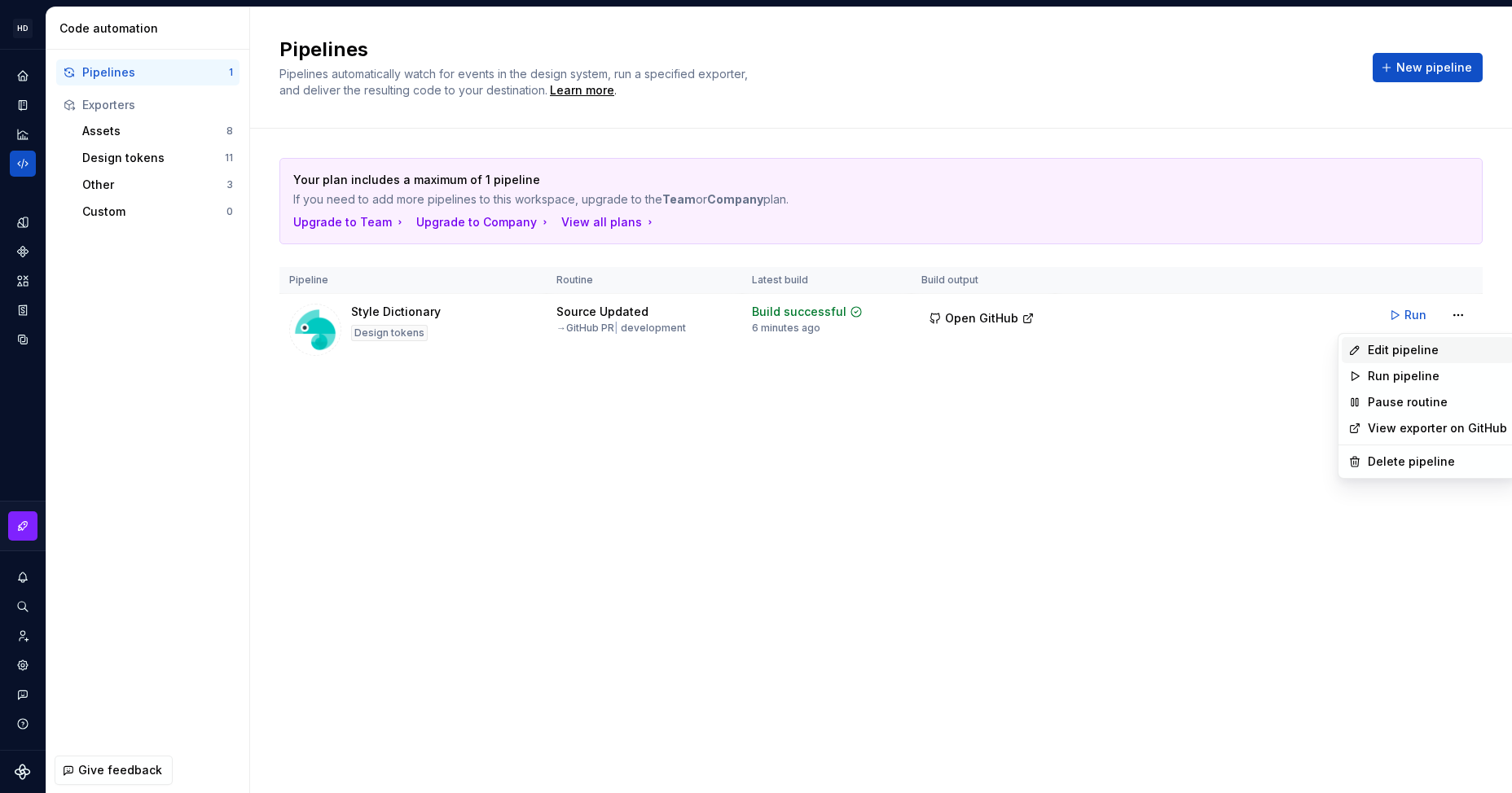
click at [1410, 347] on div "Edit pipeline" at bounding box center [1437, 350] width 139 height 17
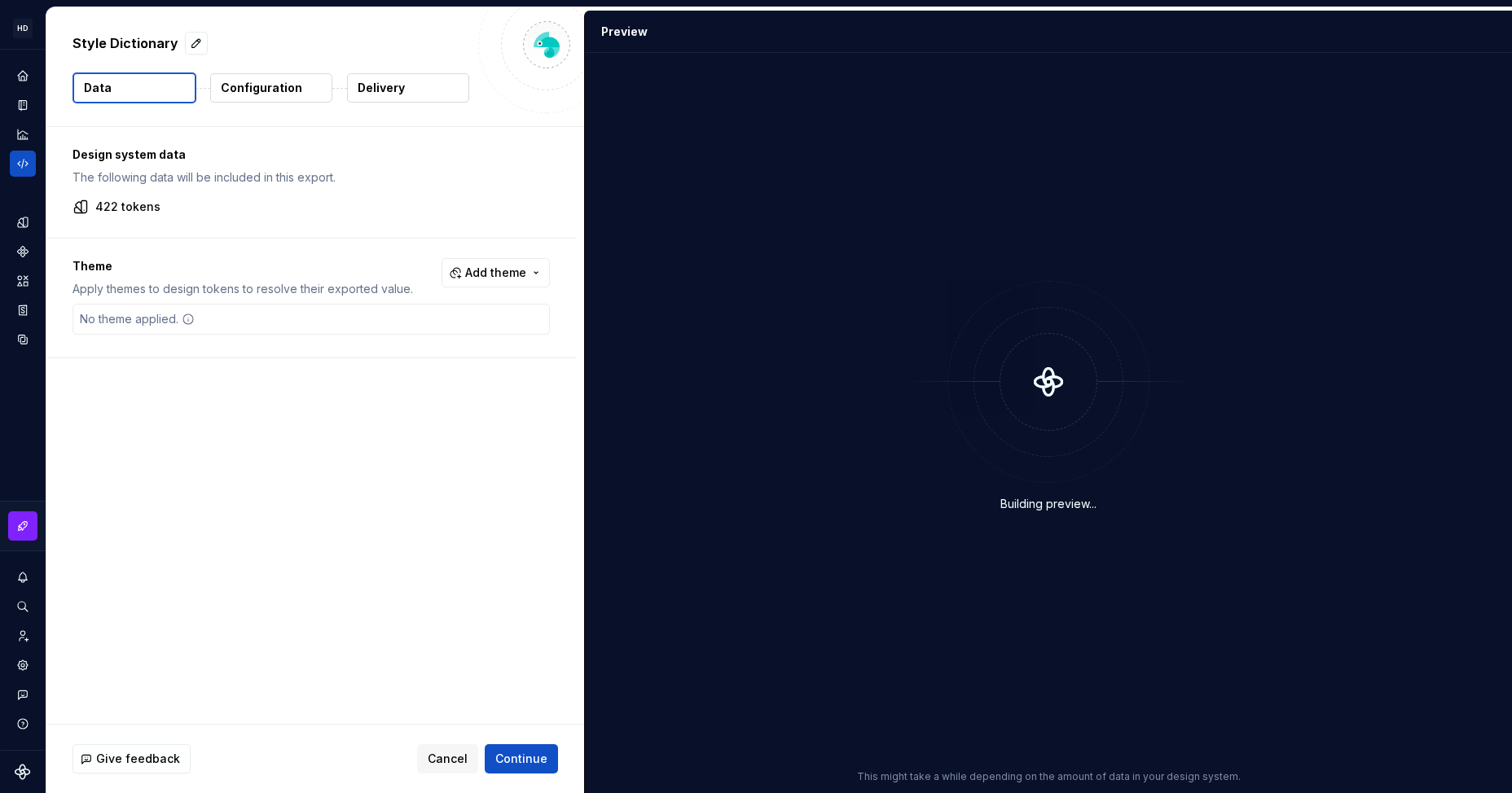
click at [317, 484] on div "Design system data The following data will be included in this export. 422 toke…" at bounding box center [315, 425] width 537 height 596
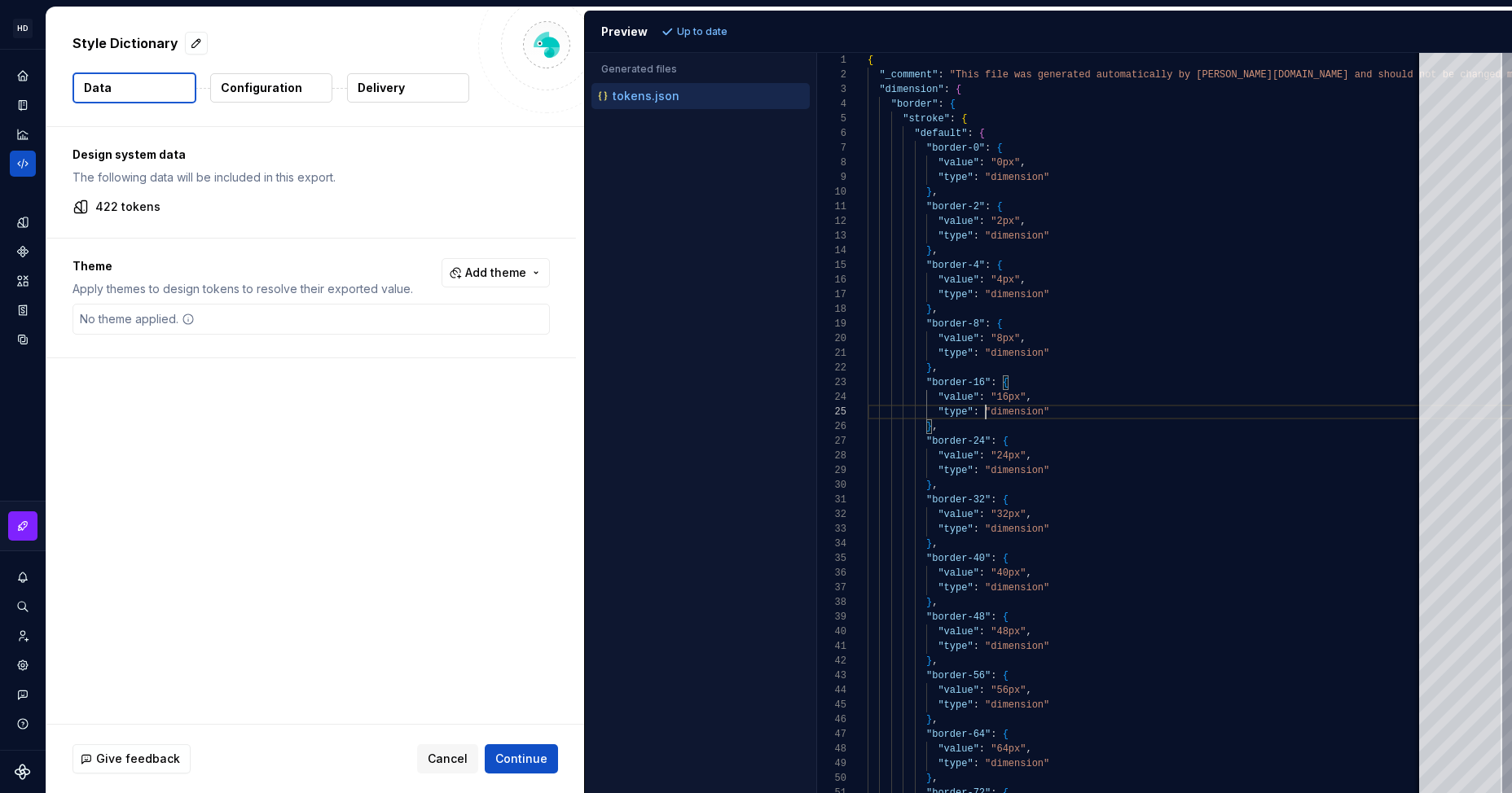
click at [145, 327] on div "No theme applied." at bounding box center [136, 319] width 128 height 29
click at [149, 226] on div "Design system data The following data will be included in this export. 422 toke…" at bounding box center [312, 183] width 530 height 111
click at [393, 558] on div "Design system data The following data will be included in this export. 422 toke…" at bounding box center [315, 425] width 537 height 596
click at [256, 80] on p "Configuration" at bounding box center [262, 88] width 82 height 17
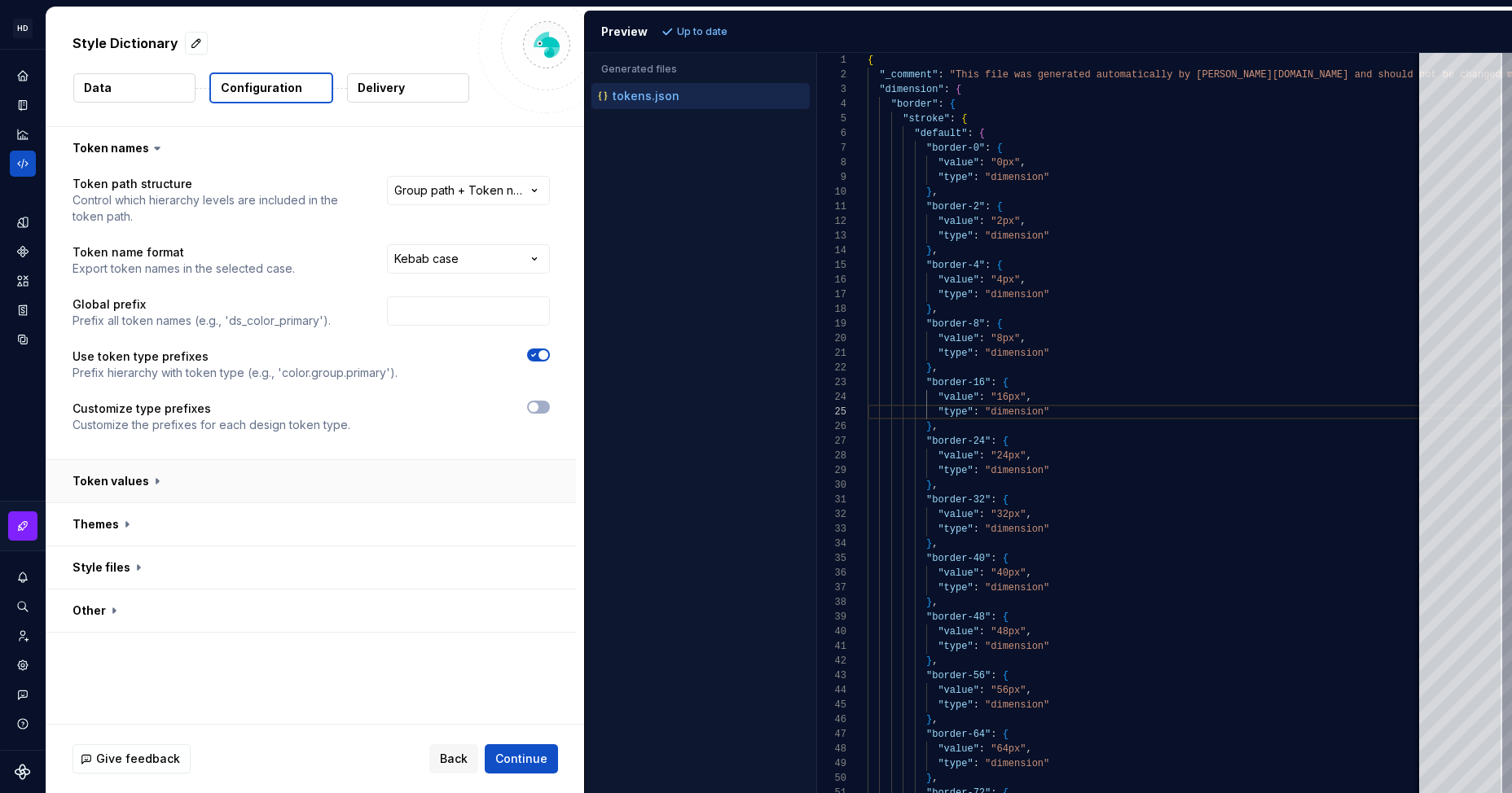
click at [133, 487] on button "button" at bounding box center [312, 482] width 530 height 43
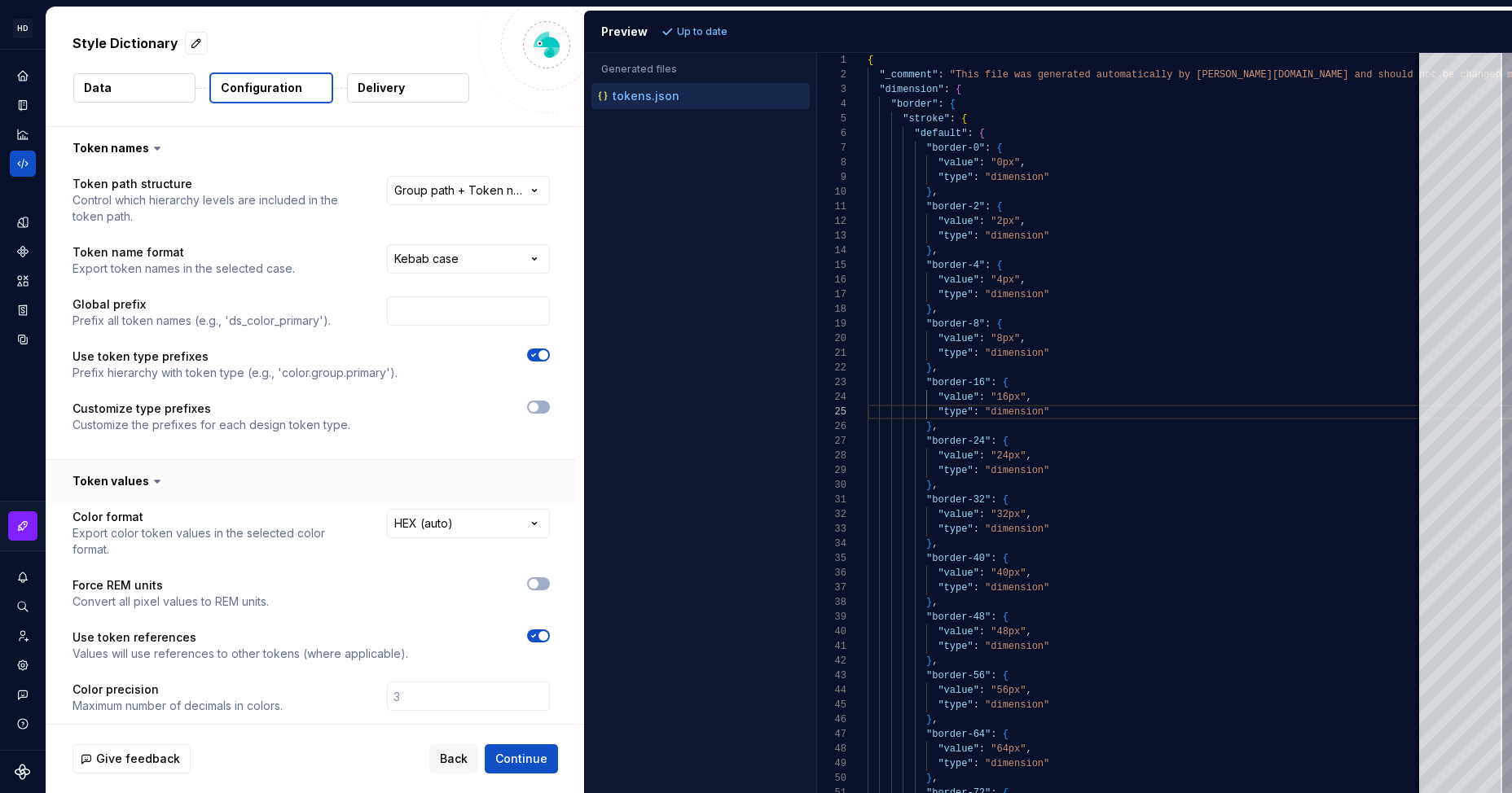
click at [133, 487] on button "button" at bounding box center [312, 482] width 530 height 43
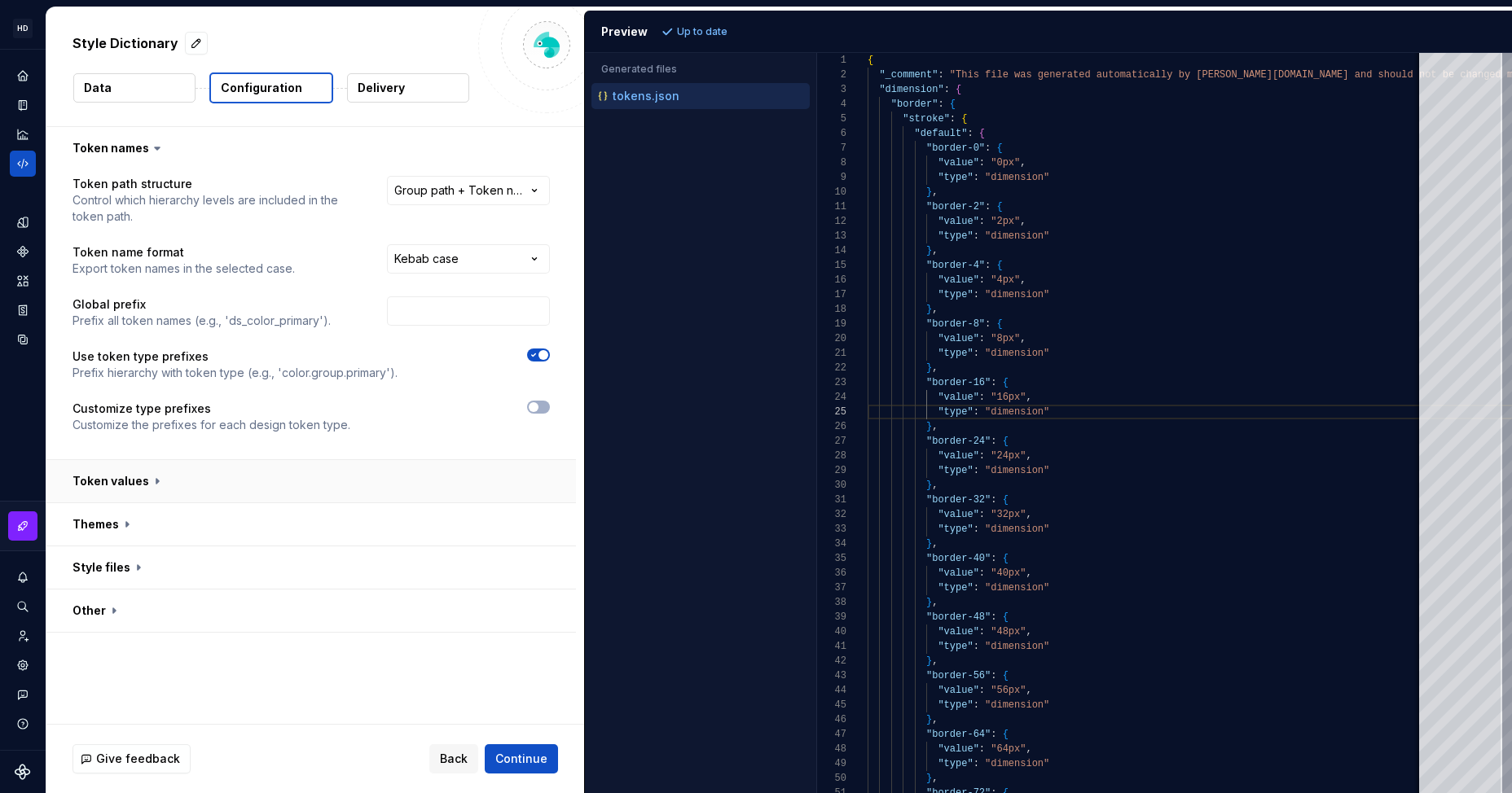
click at [132, 481] on button "button" at bounding box center [312, 482] width 530 height 43
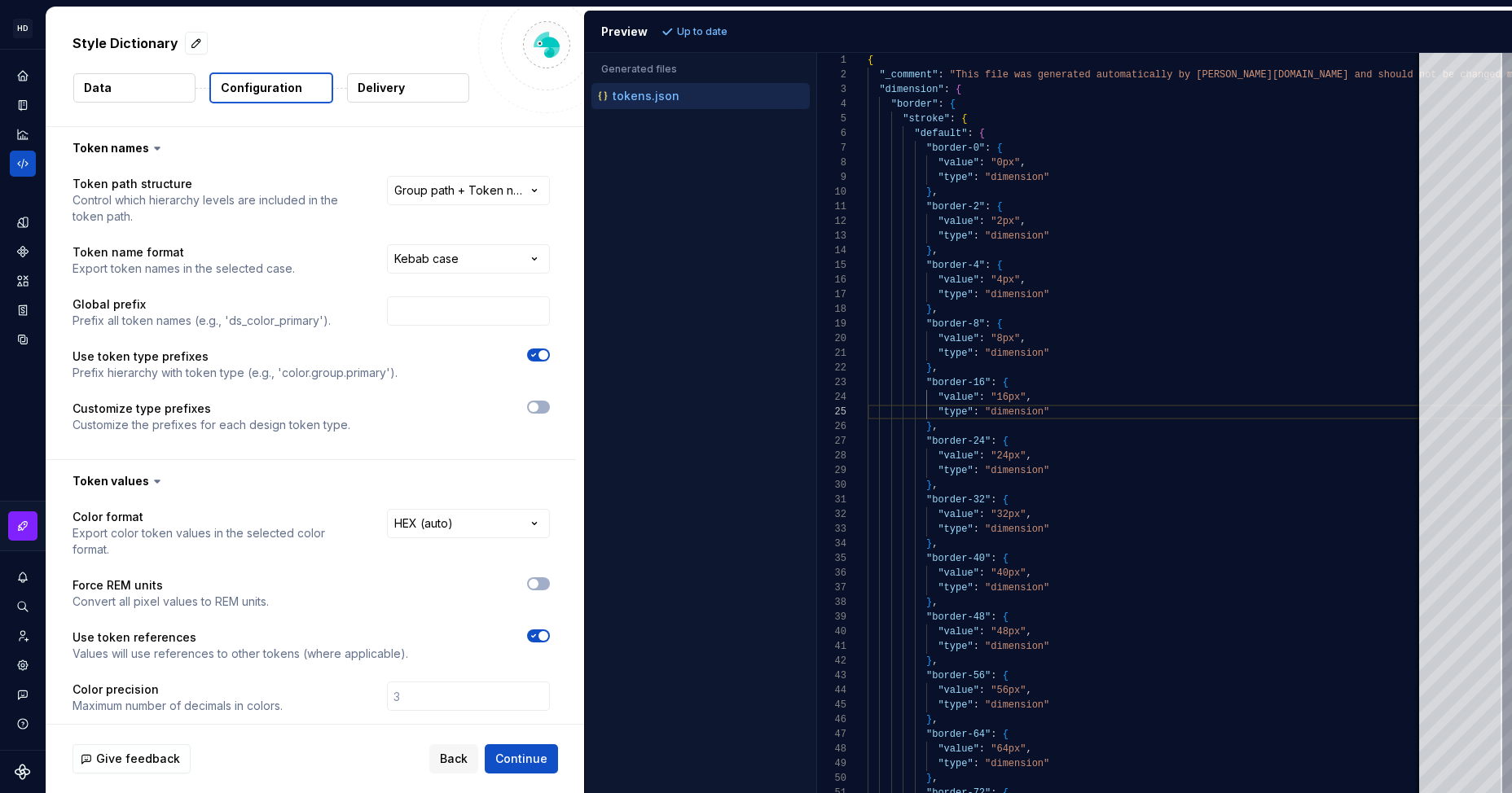
scroll to position [147, 0]
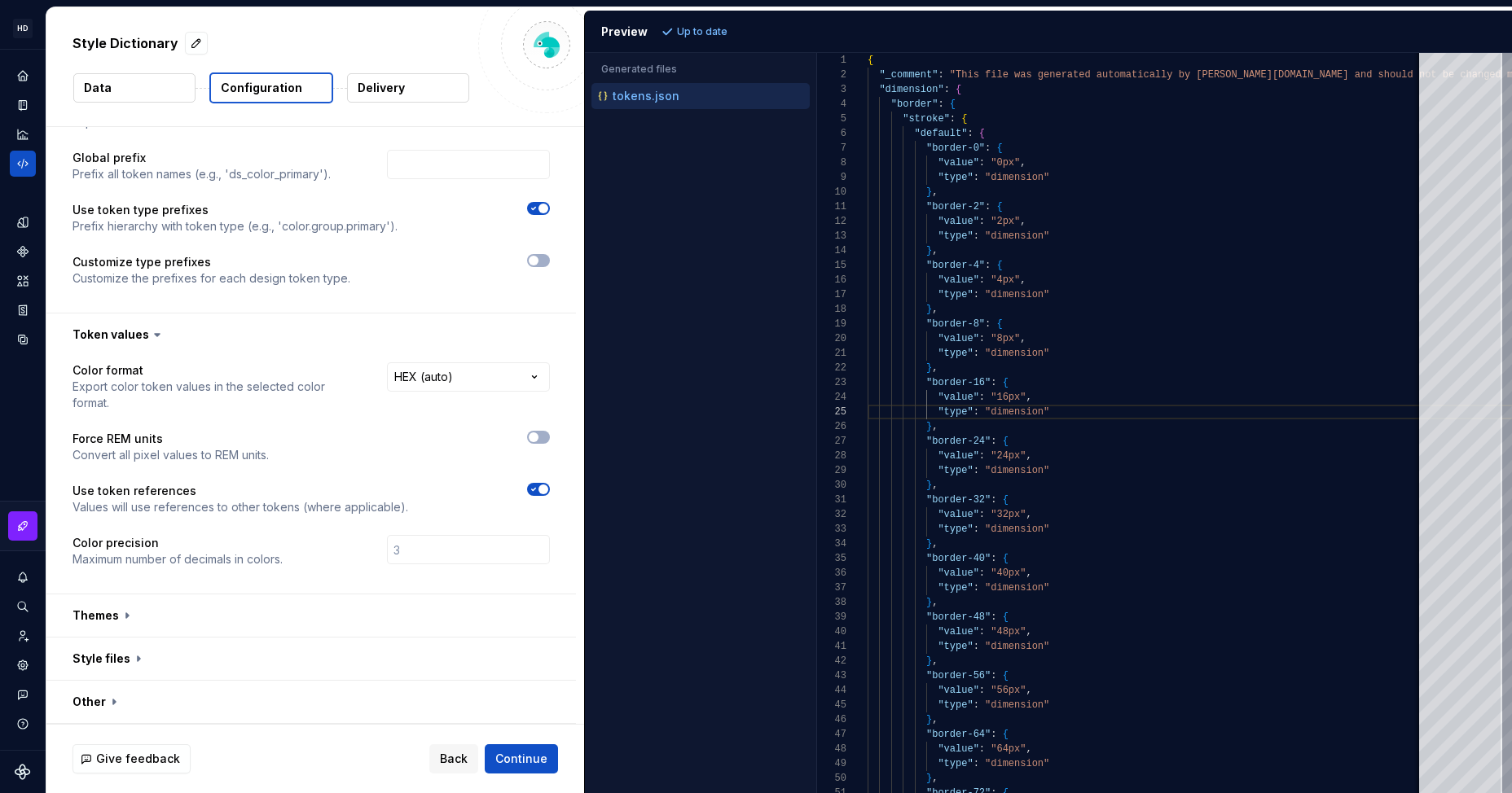
click at [149, 338] on icon at bounding box center [157, 335] width 17 height 17
click at [149, 334] on icon at bounding box center [157, 335] width 17 height 17
click at [150, 337] on icon at bounding box center [157, 335] width 17 height 17
click at [155, 335] on icon at bounding box center [157, 335] width 5 height 3
click at [133, 335] on button "button" at bounding box center [312, 335] width 530 height 43
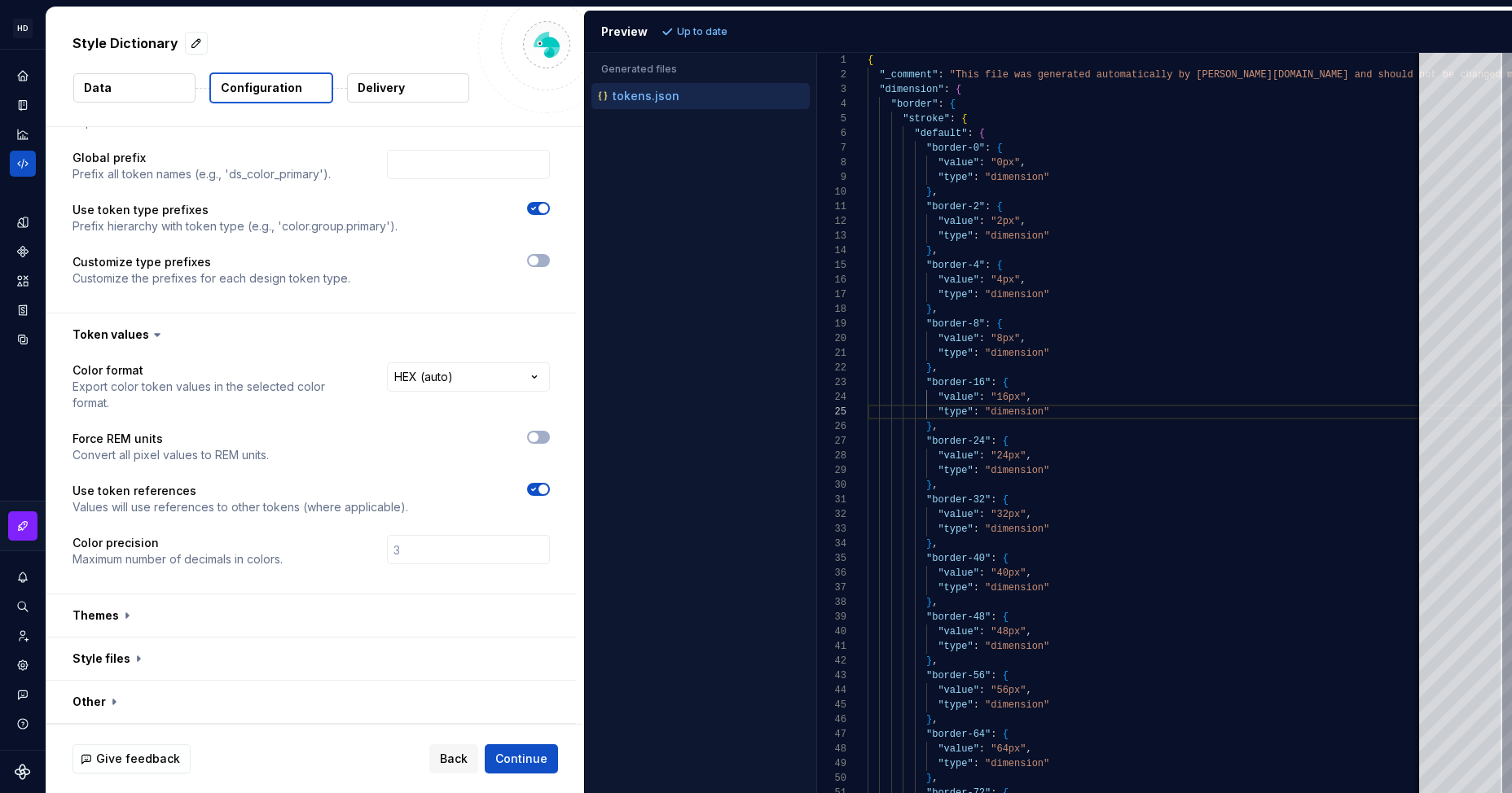
scroll to position [0, 0]
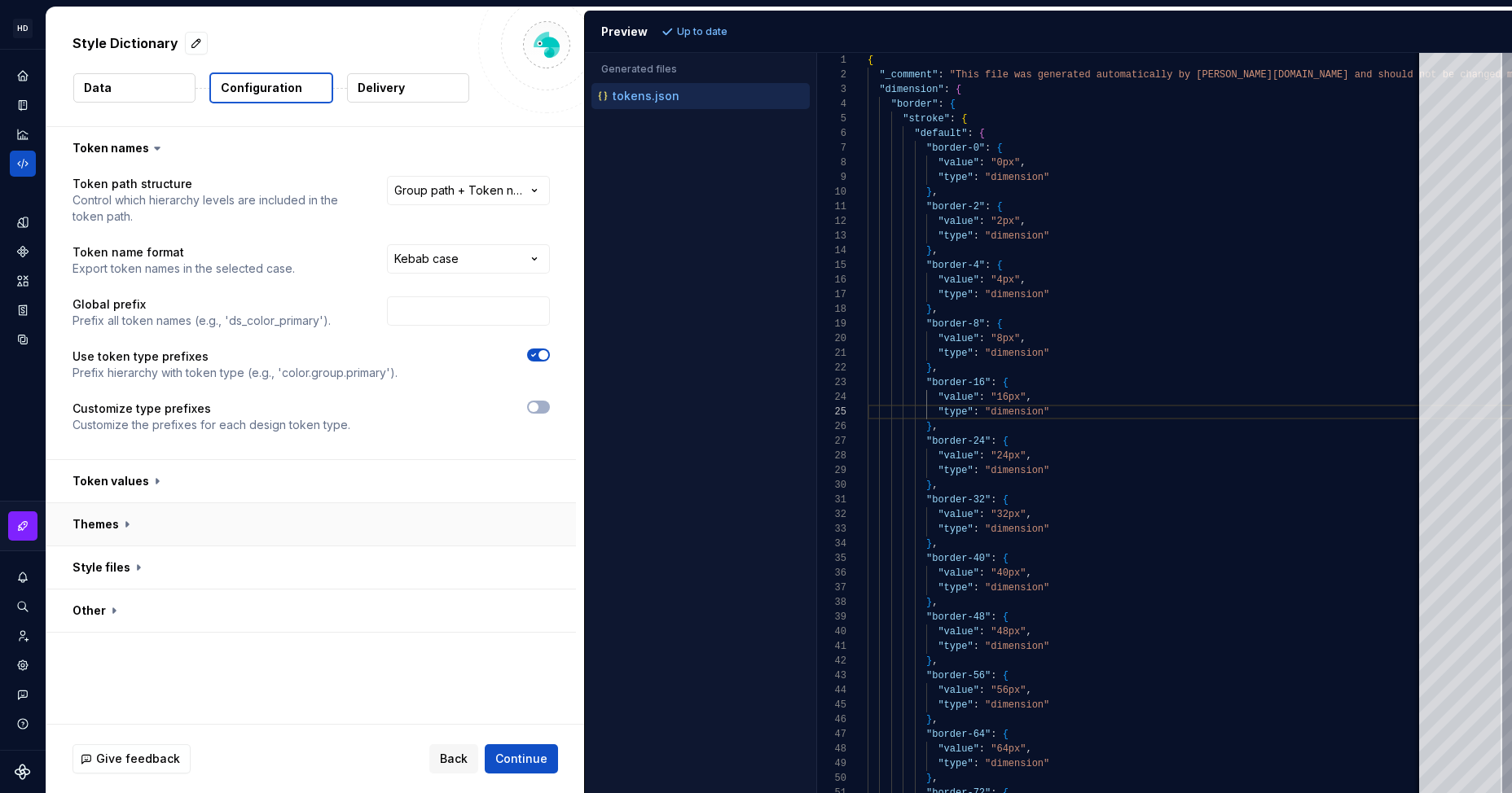
click at [117, 522] on button "button" at bounding box center [312, 524] width 530 height 43
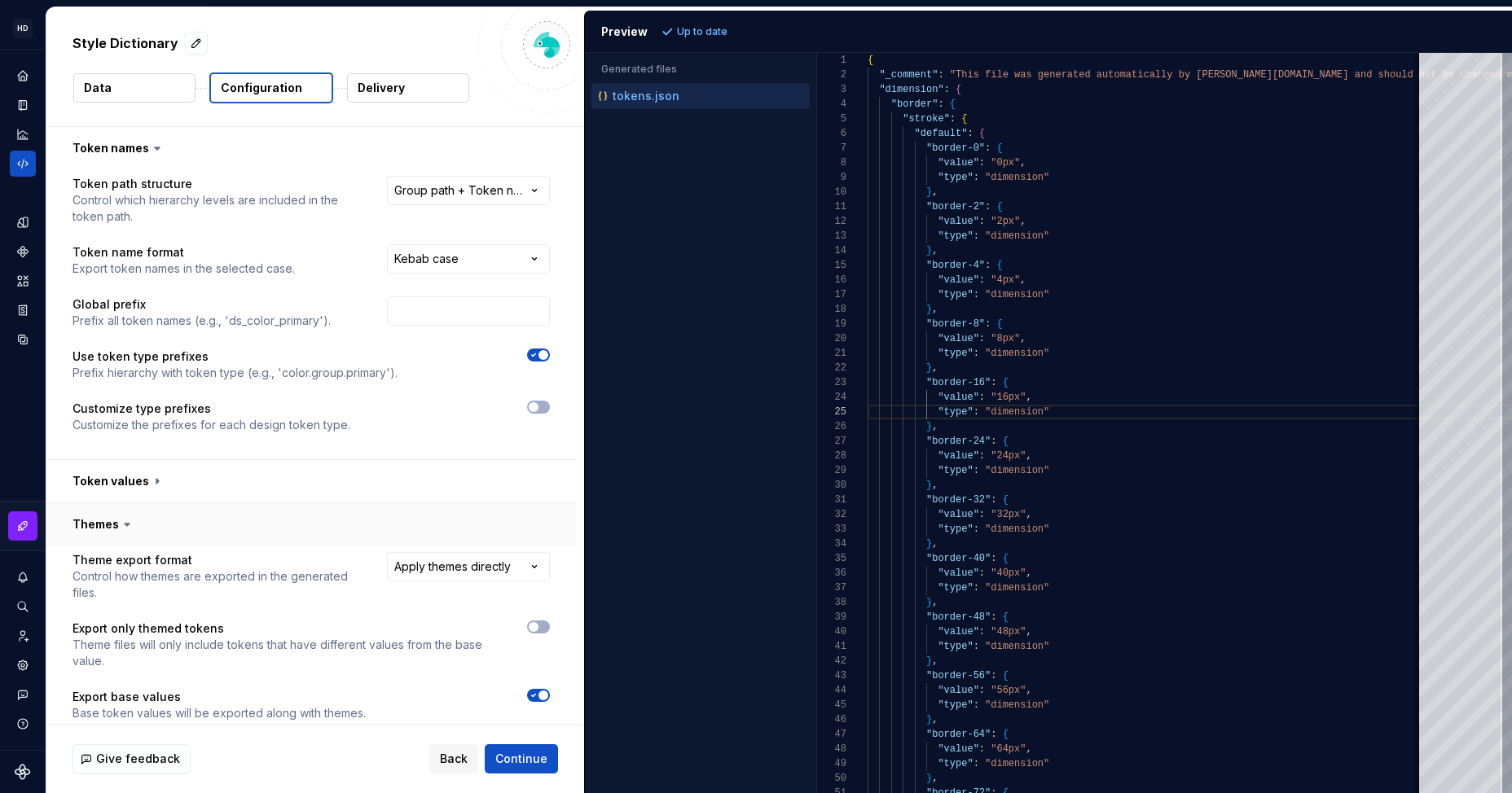
scroll to position [111, 0]
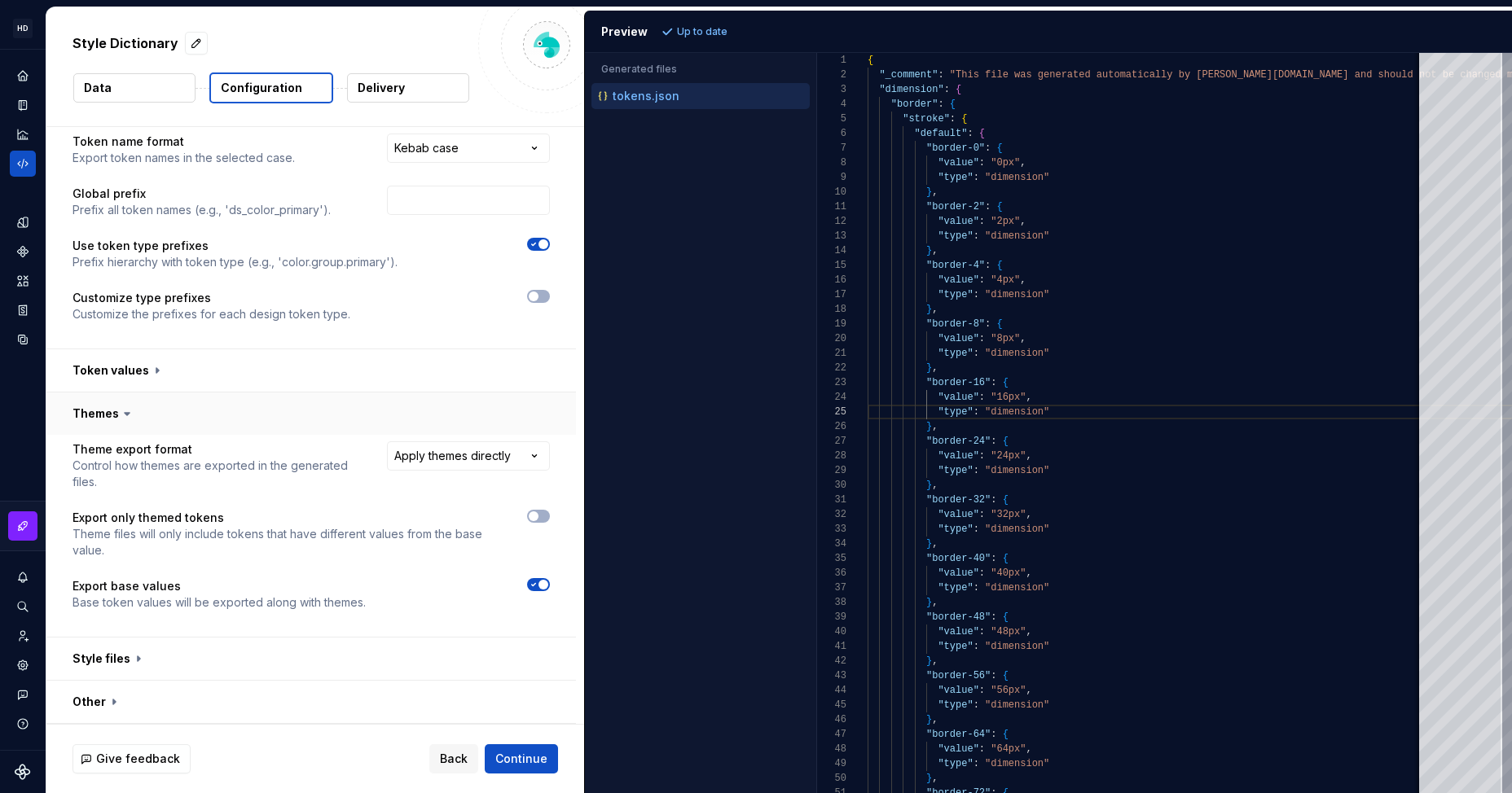
click at [107, 419] on button "button" at bounding box center [312, 414] width 530 height 43
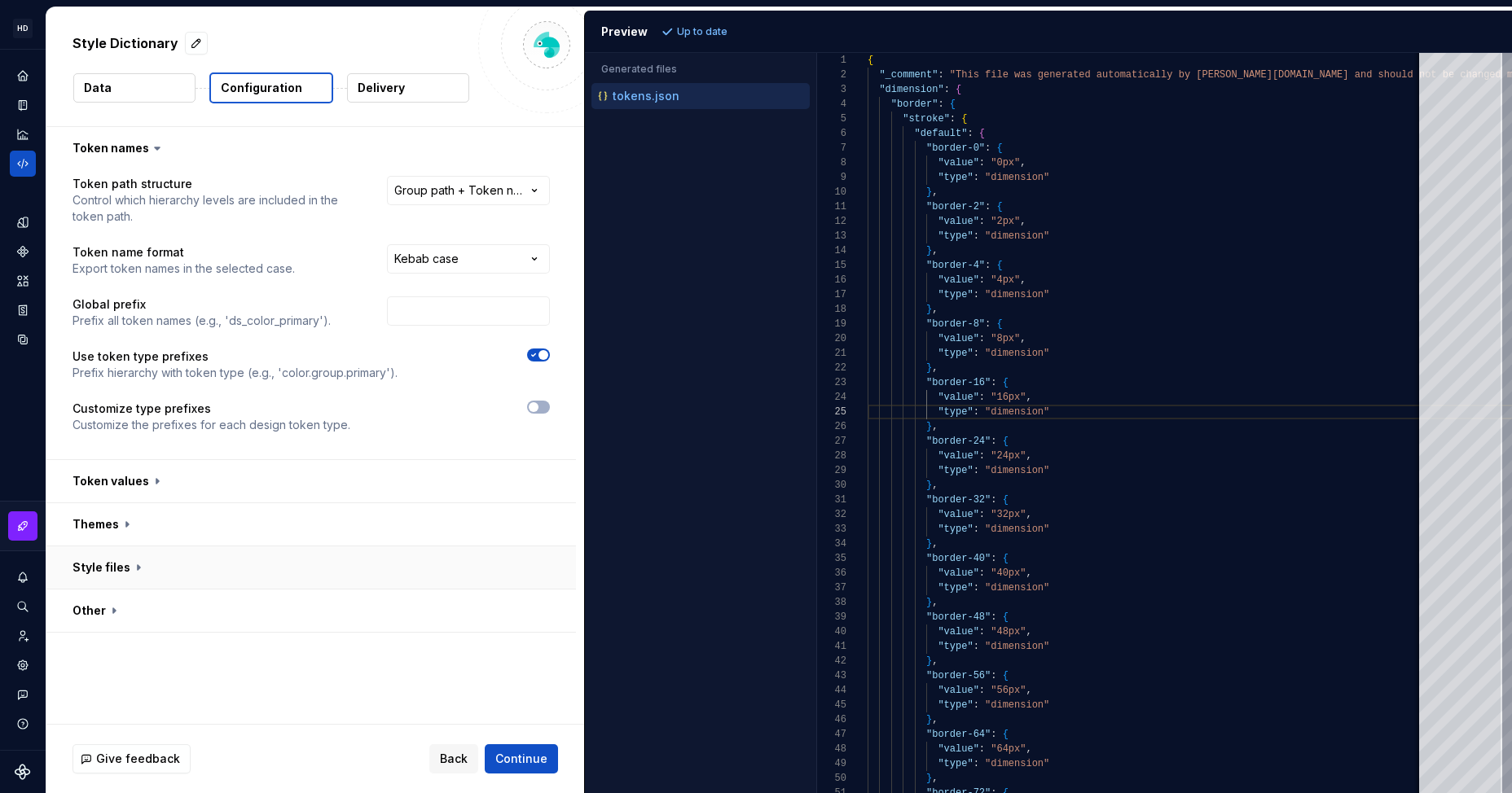
click at [102, 569] on button "button" at bounding box center [312, 568] width 530 height 43
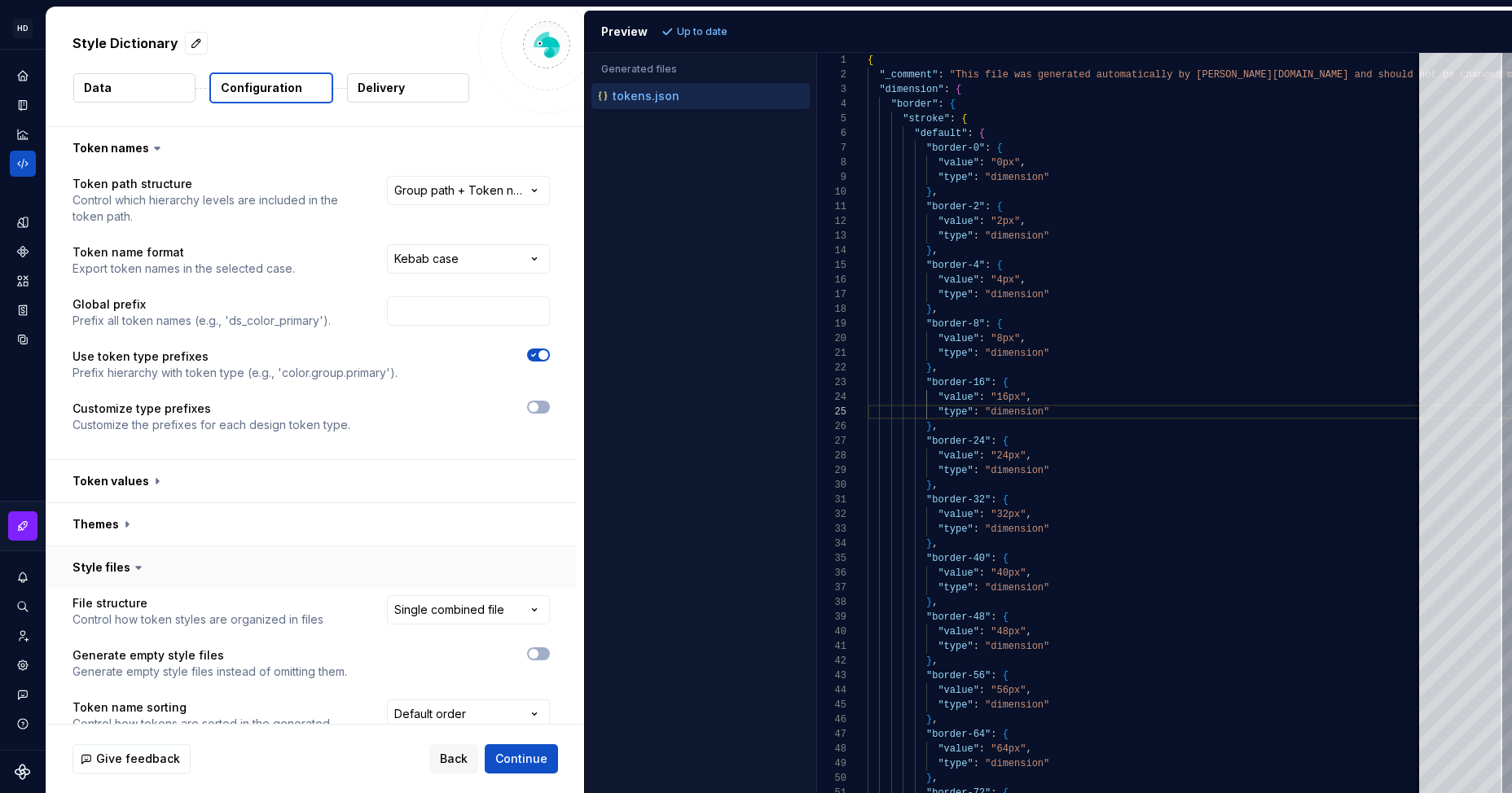
scroll to position [215, 0]
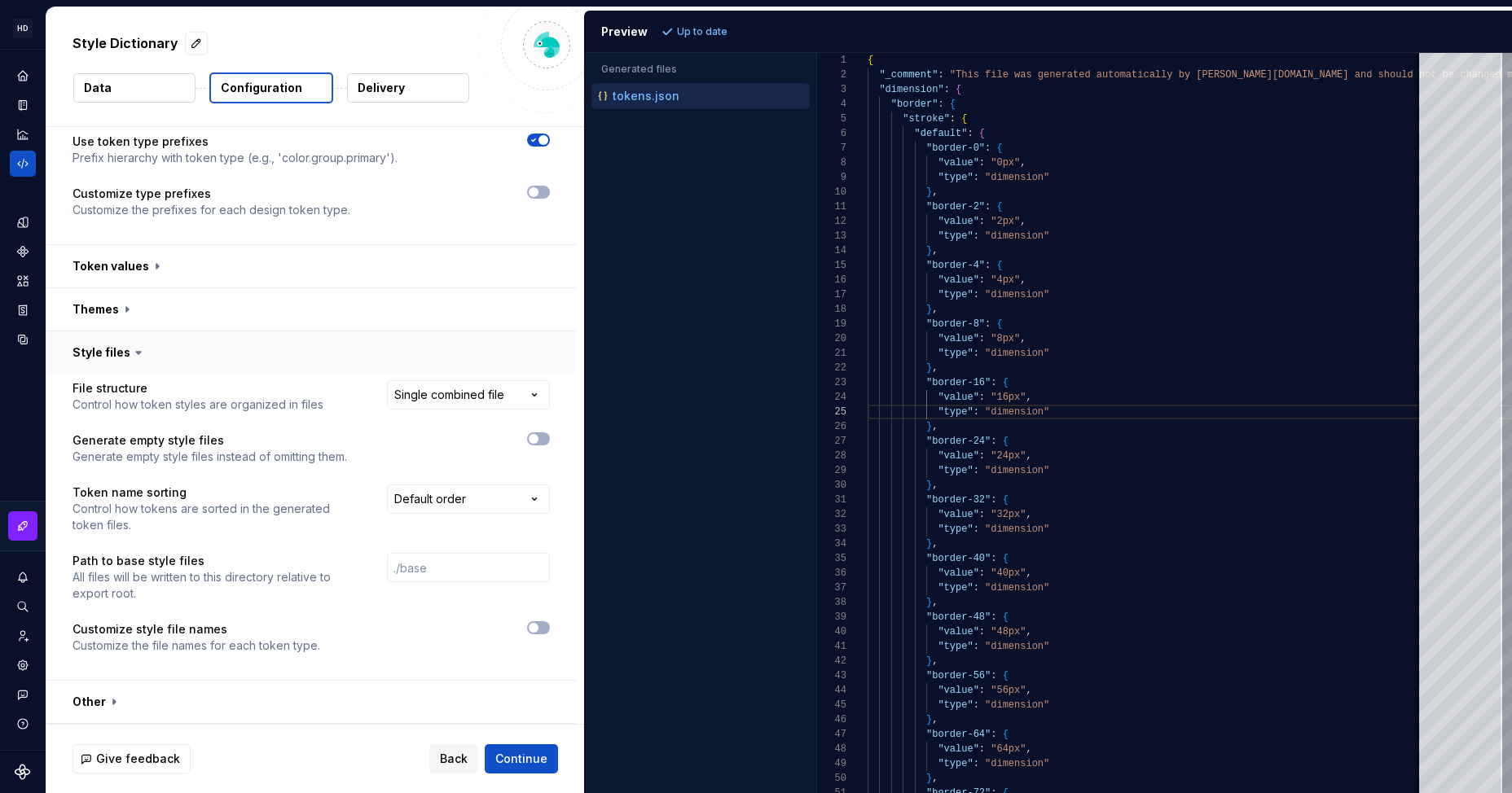
click at [99, 352] on button "button" at bounding box center [312, 353] width 530 height 43
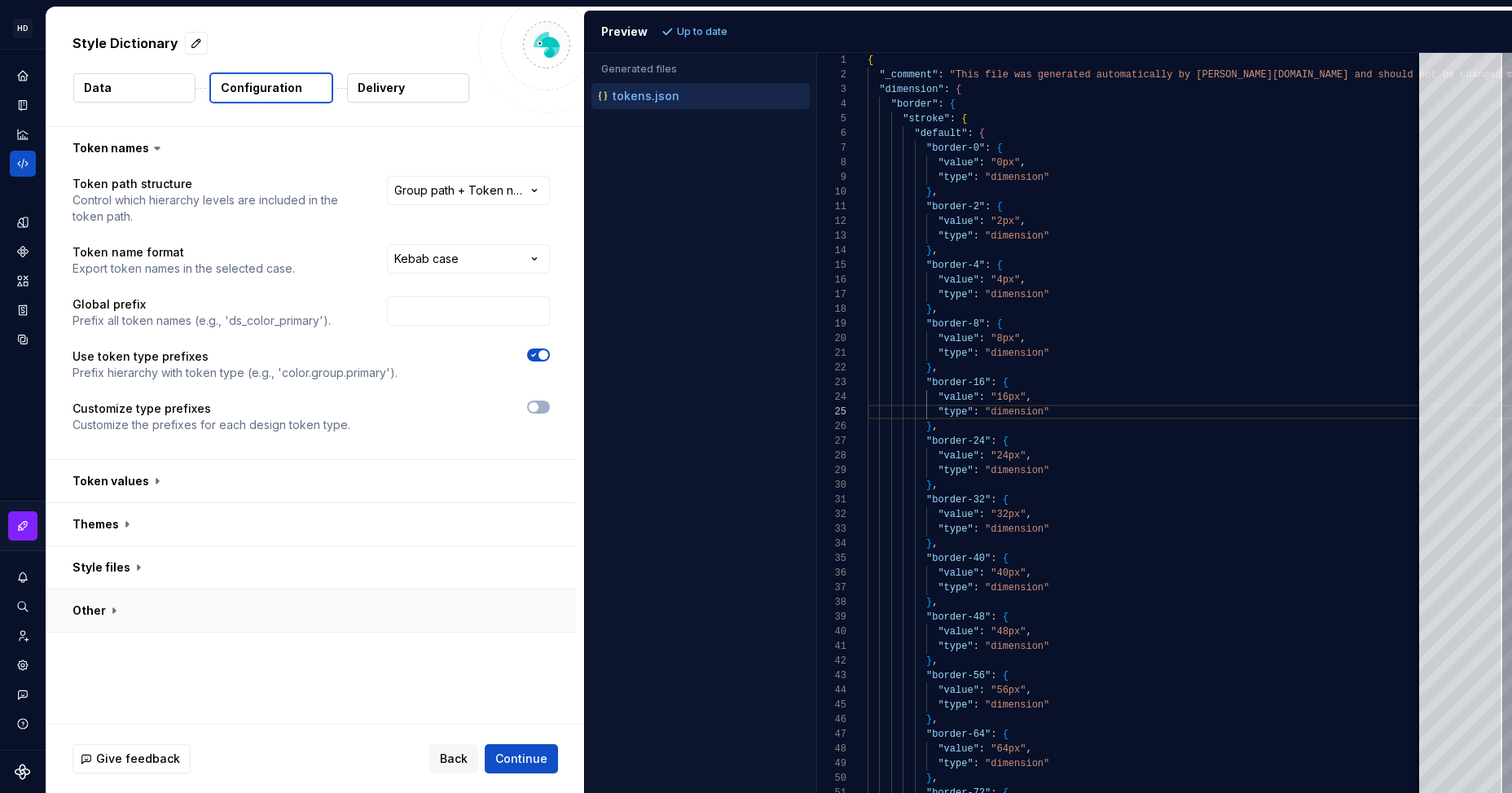
click at [83, 610] on button "button" at bounding box center [312, 611] width 530 height 43
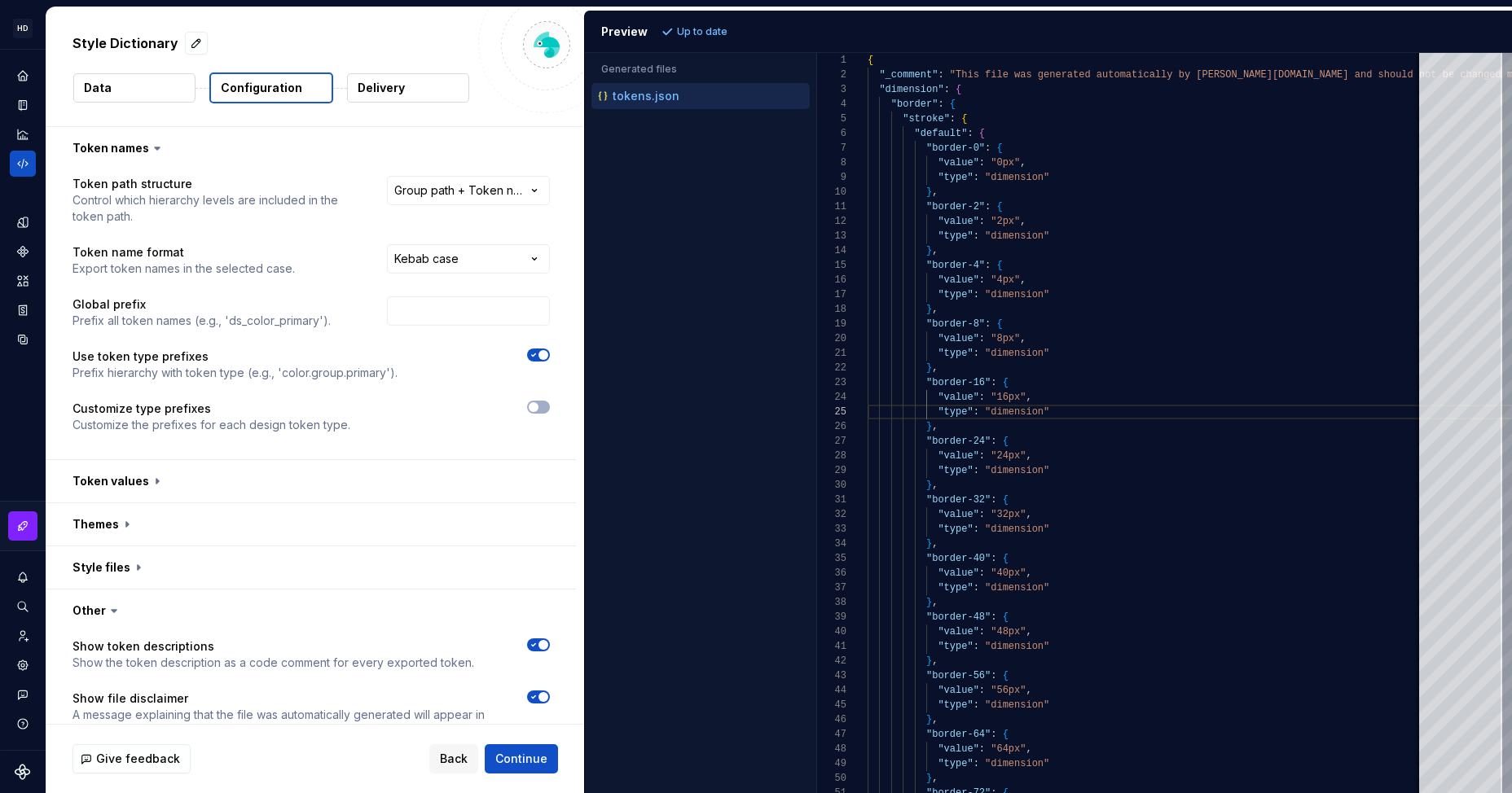
scroll to position [179, 0]
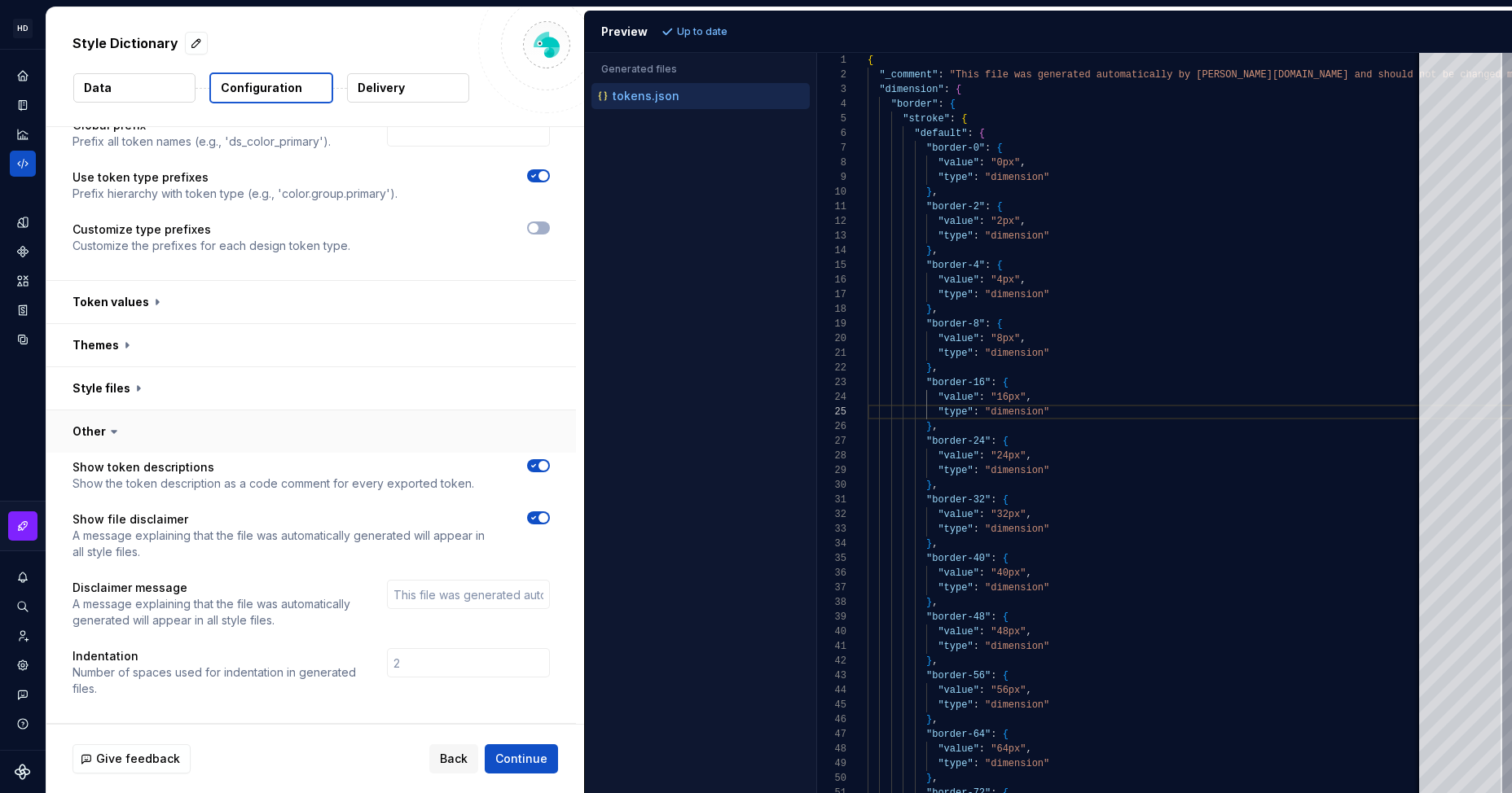
click at [93, 429] on button "button" at bounding box center [312, 432] width 530 height 43
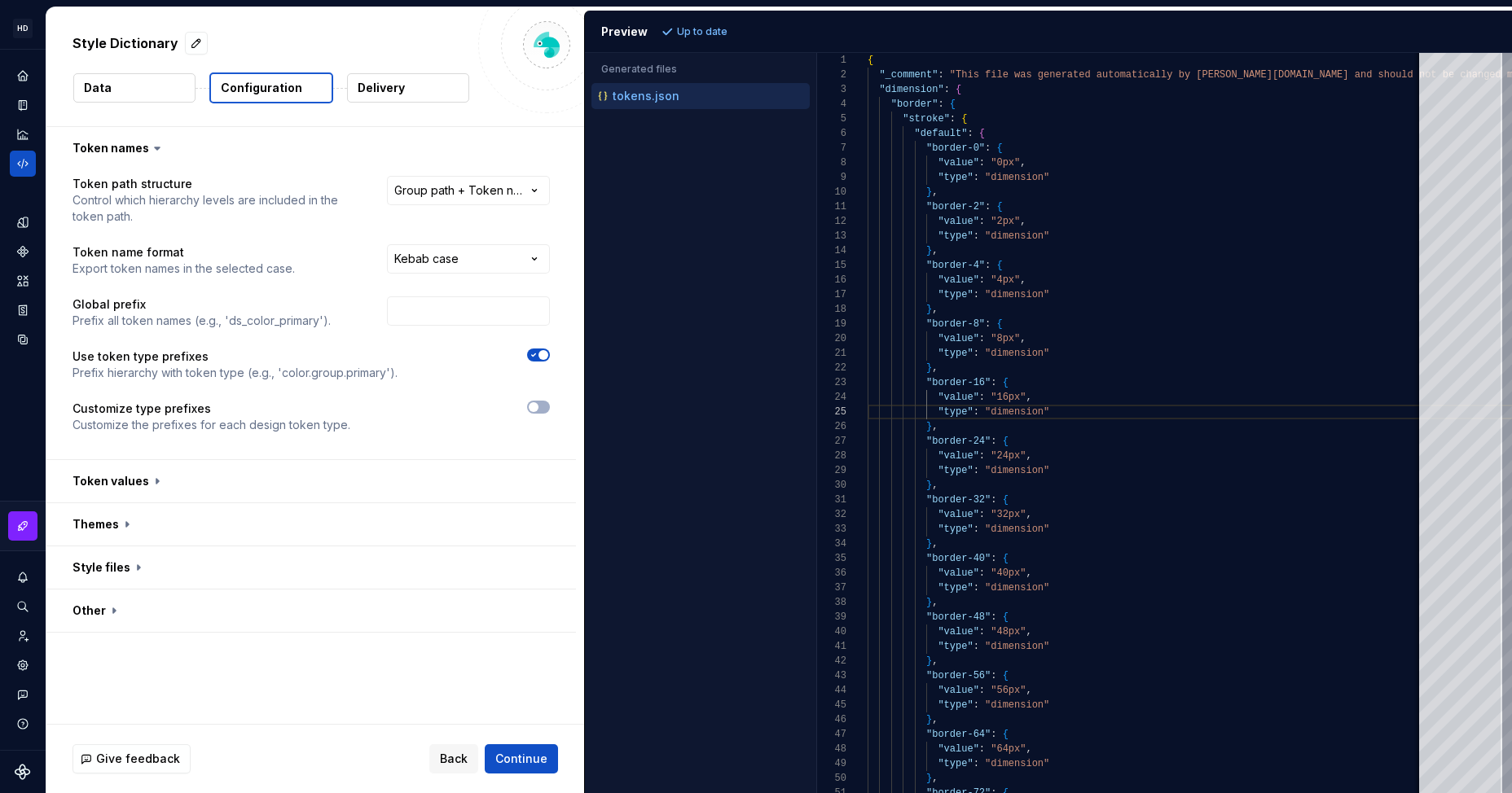
click at [383, 88] on p "Delivery" at bounding box center [381, 88] width 48 height 17
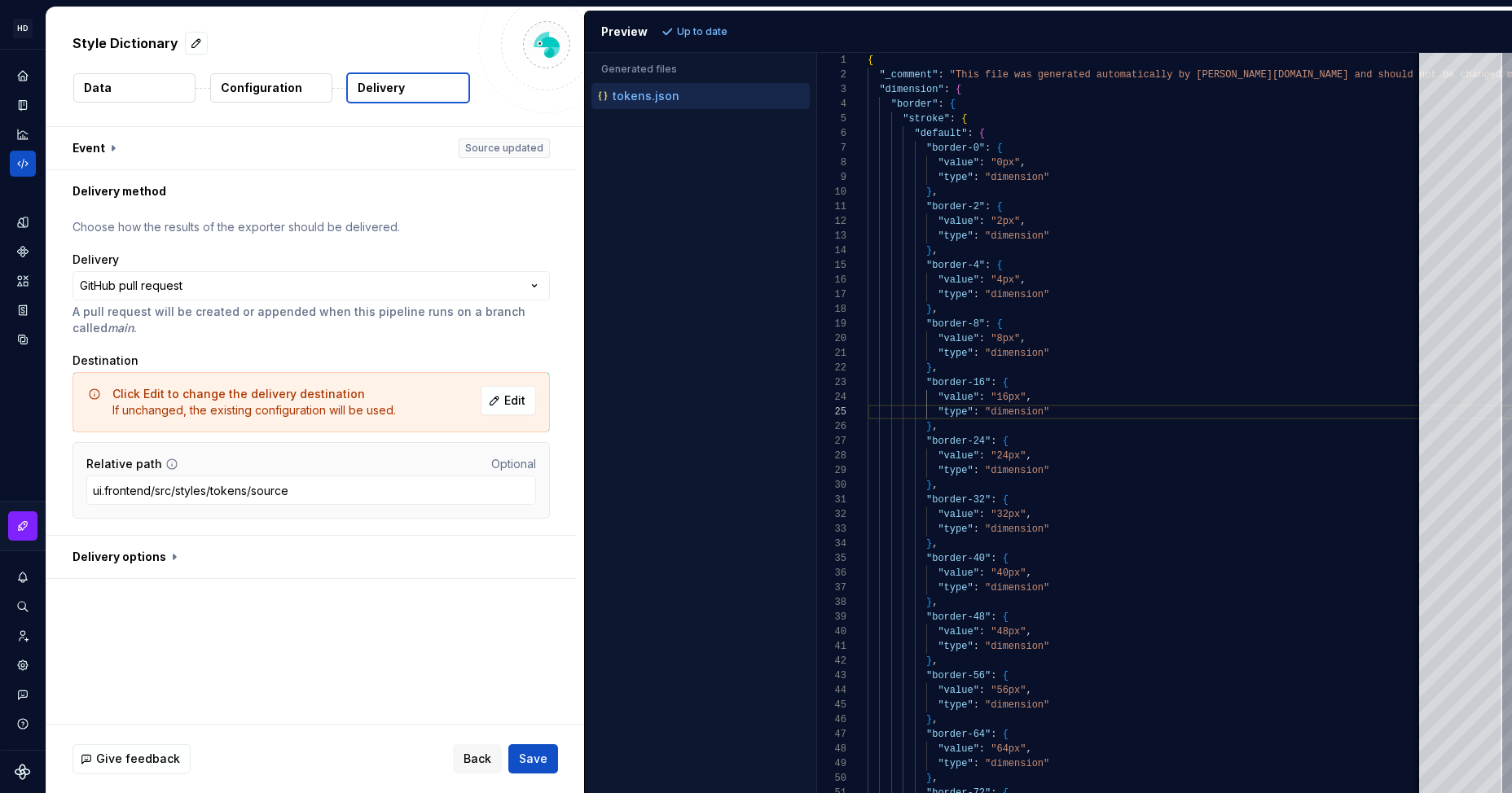
click at [287, 90] on p "Configuration" at bounding box center [262, 88] width 82 height 17
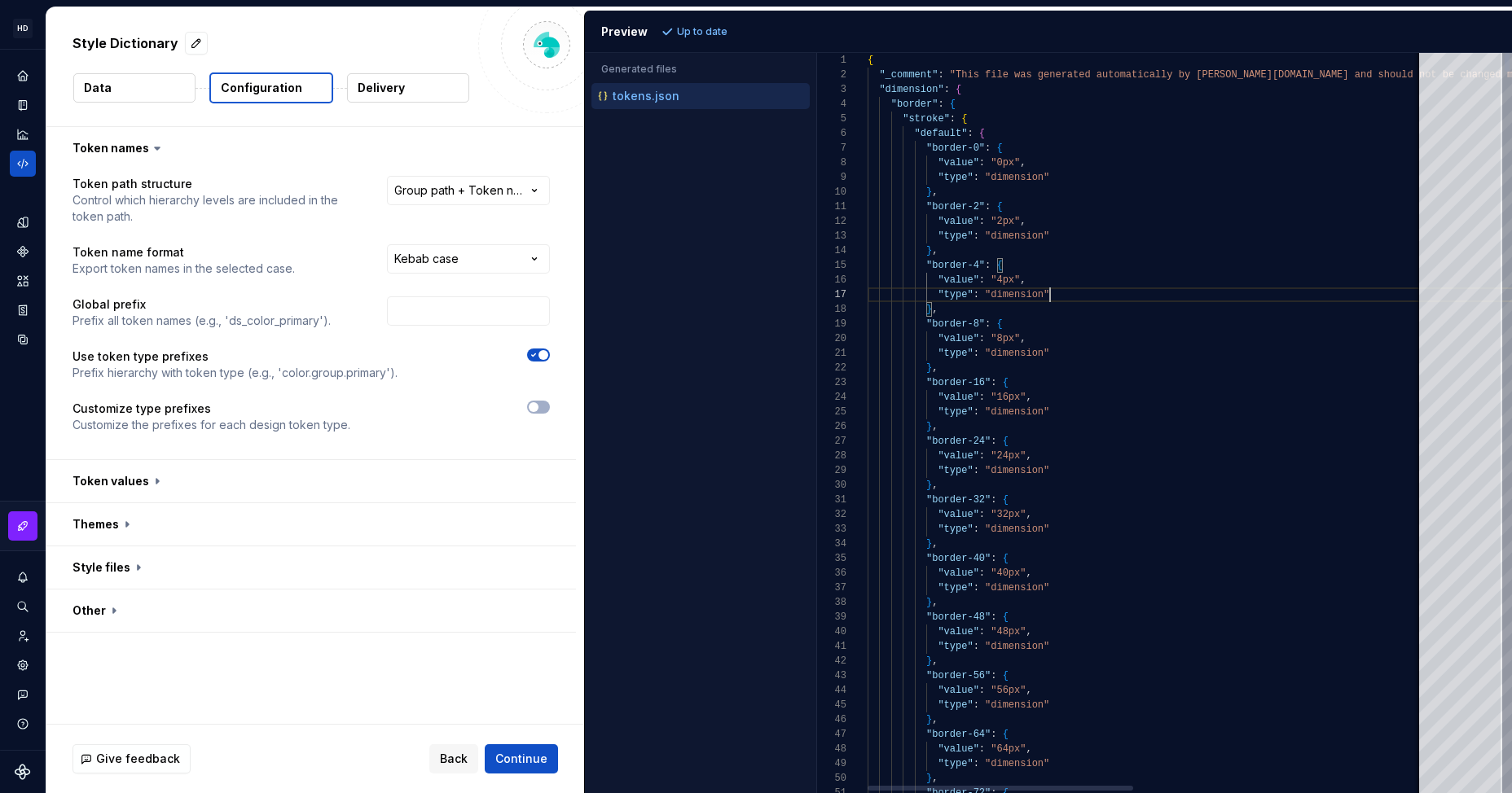
scroll to position [88, 182]
type textarea "**********"
